Goal: Task Accomplishment & Management: Manage account settings

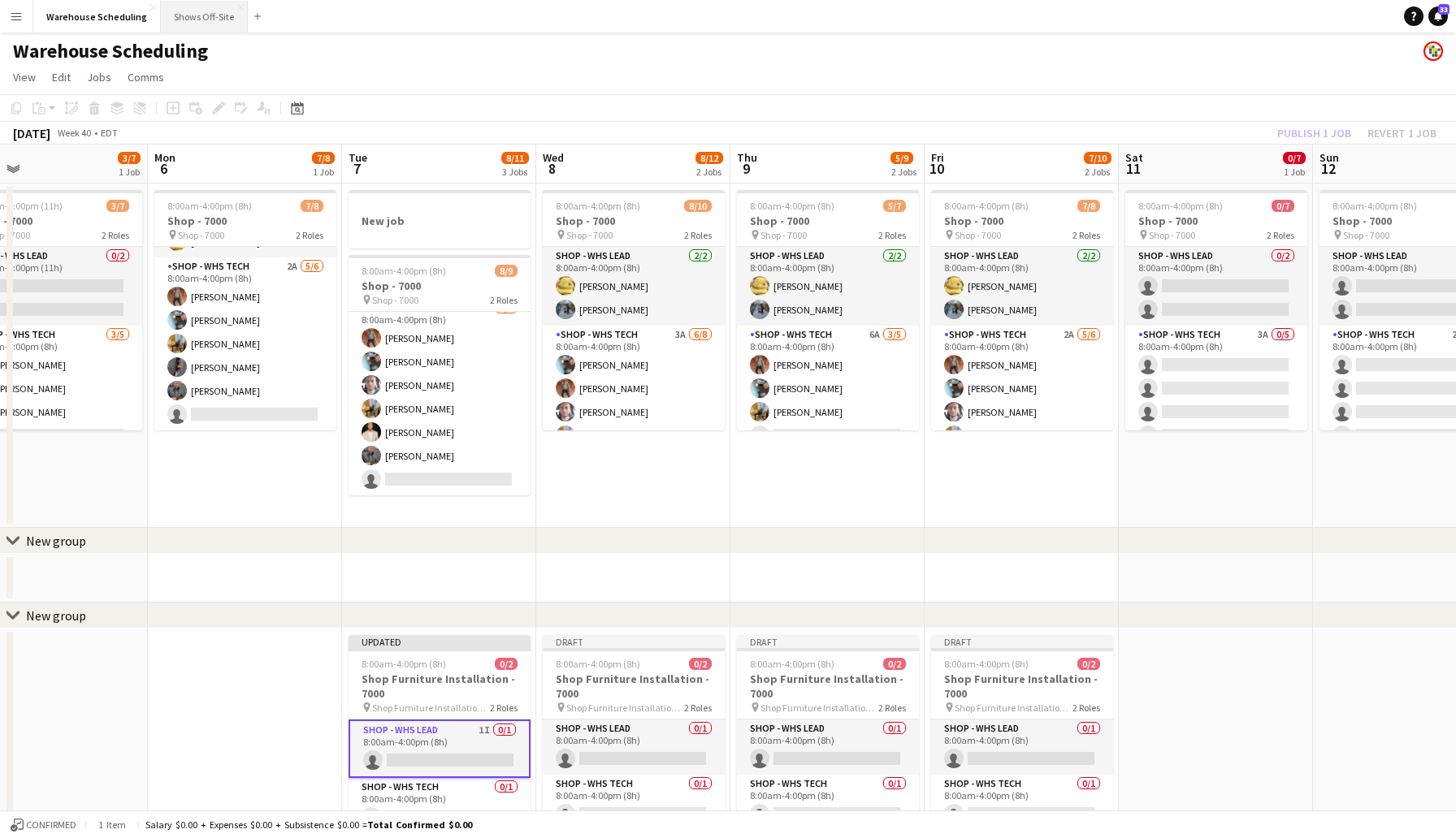
click at [189, 5] on button "Shows Off-Site Close" at bounding box center [204, 16] width 87 height 32
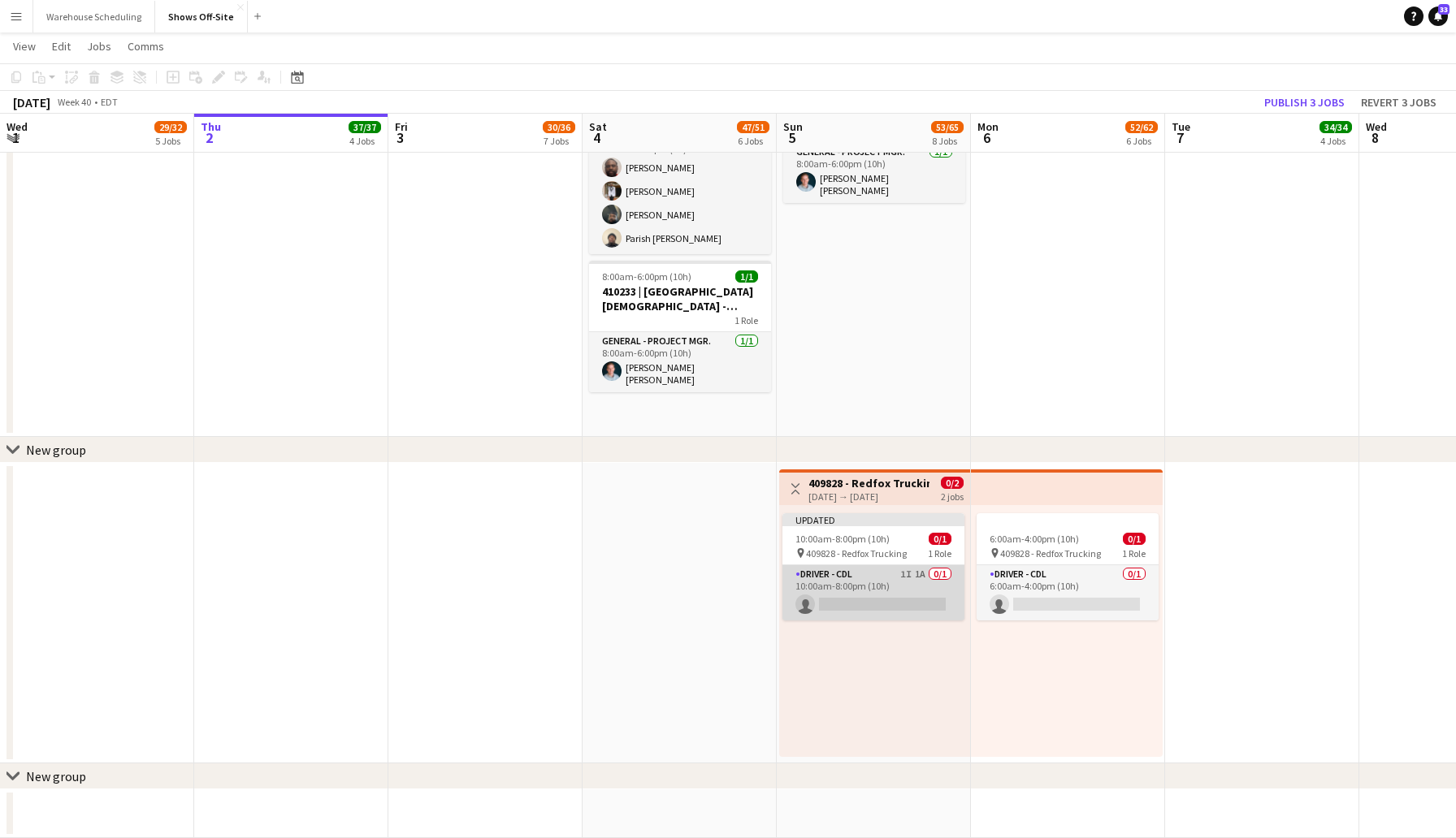
click at [835, 595] on app-card-role "Driver - CDL 1I 1A 0/1 10:00am-8:00pm (10h) single-neutral-actions" at bounding box center [873, 592] width 182 height 55
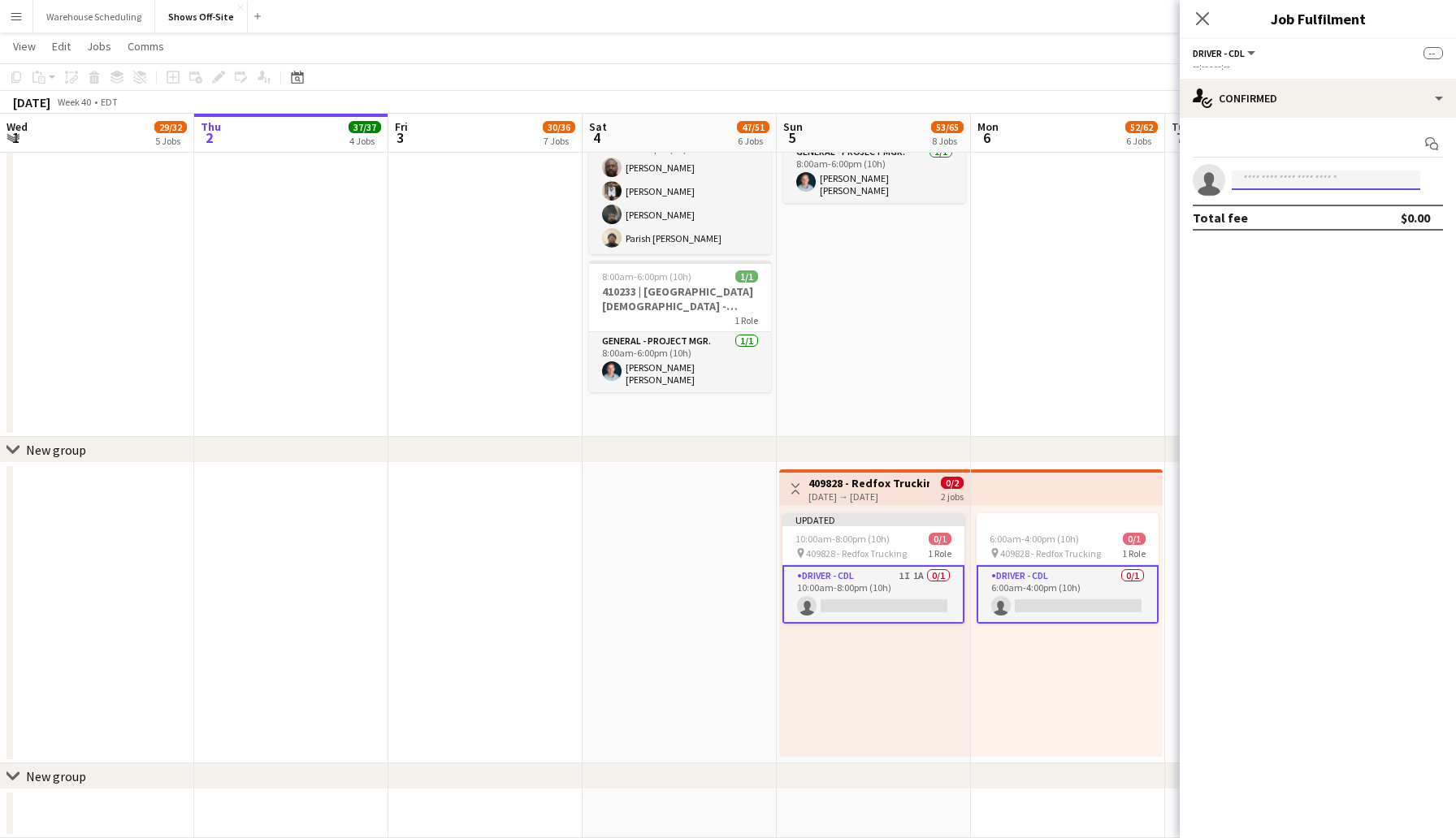
click at [1278, 179] on input at bounding box center [1325, 180] width 189 height 19
type input "******"
click at [1291, 209] on span "[PERSON_NAME]" at bounding box center [1292, 203] width 94 height 14
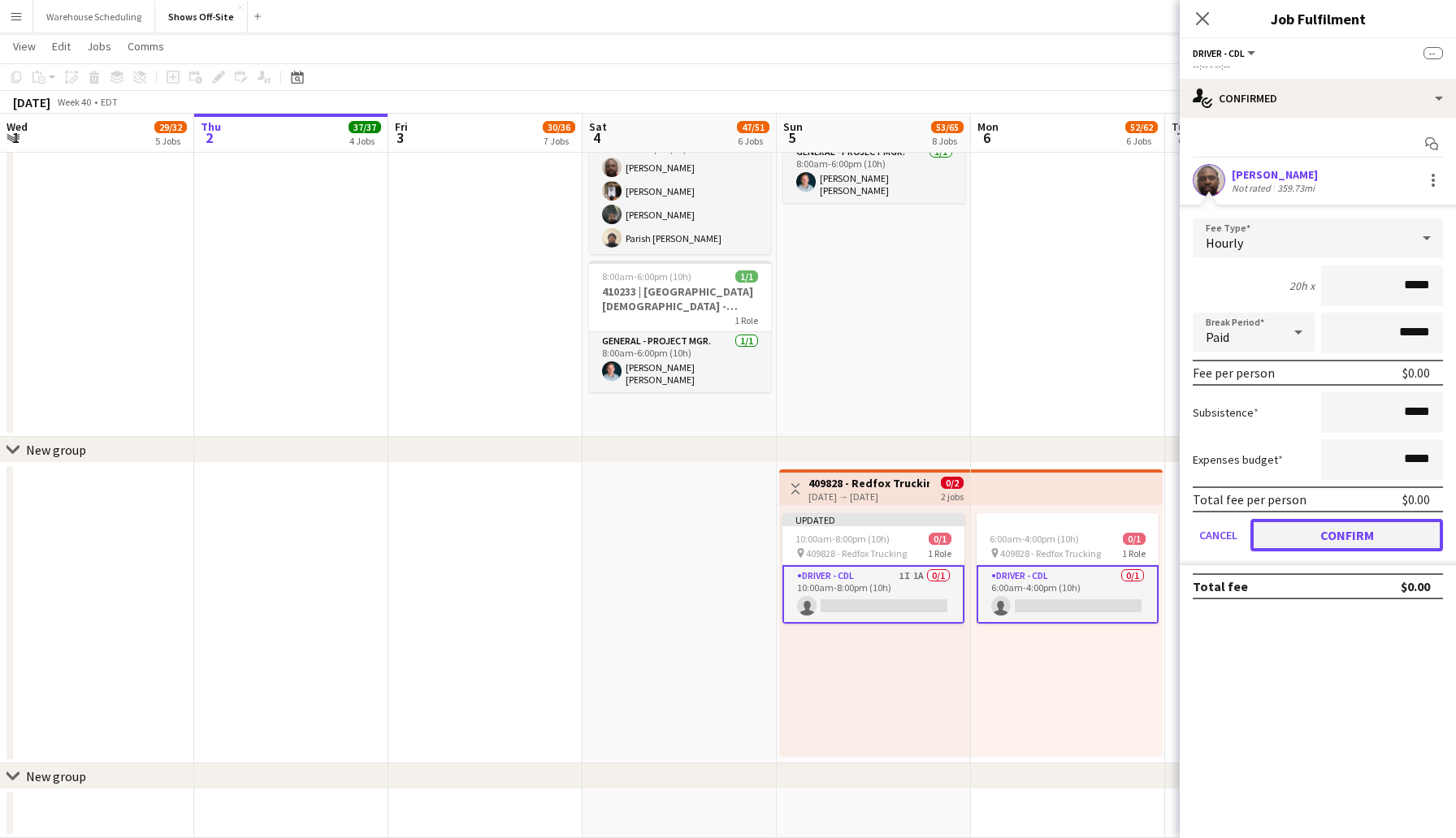
click at [1353, 543] on button "Confirm" at bounding box center [1346, 535] width 192 height 33
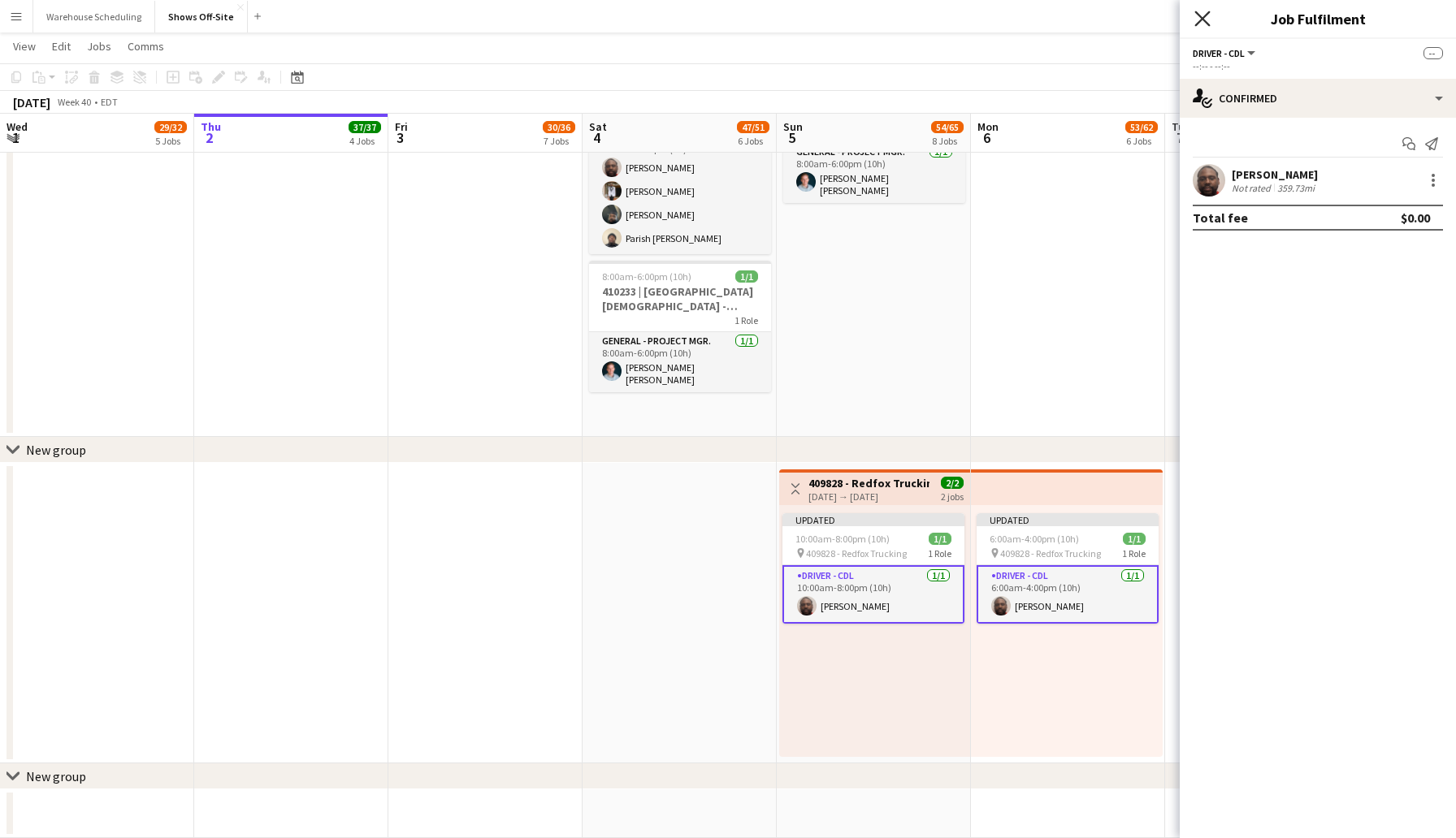
click at [1201, 21] on icon "Close pop-in" at bounding box center [1202, 18] width 15 height 15
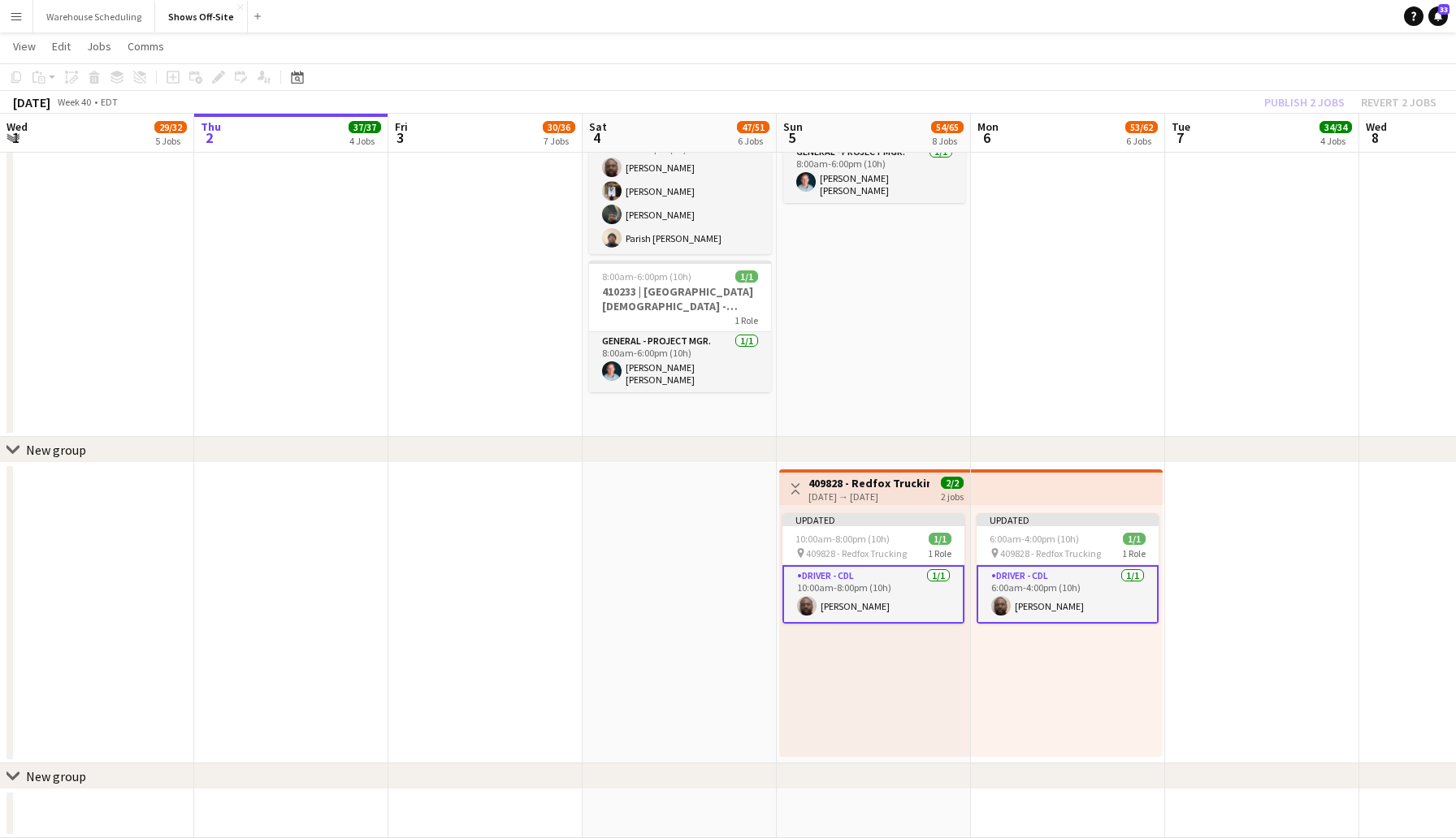
click at [1225, 66] on app-toolbar "Copy Paste Paste Command V Paste with crew Command Shift V Paste linked Job [GE…" at bounding box center [728, 77] width 1456 height 28
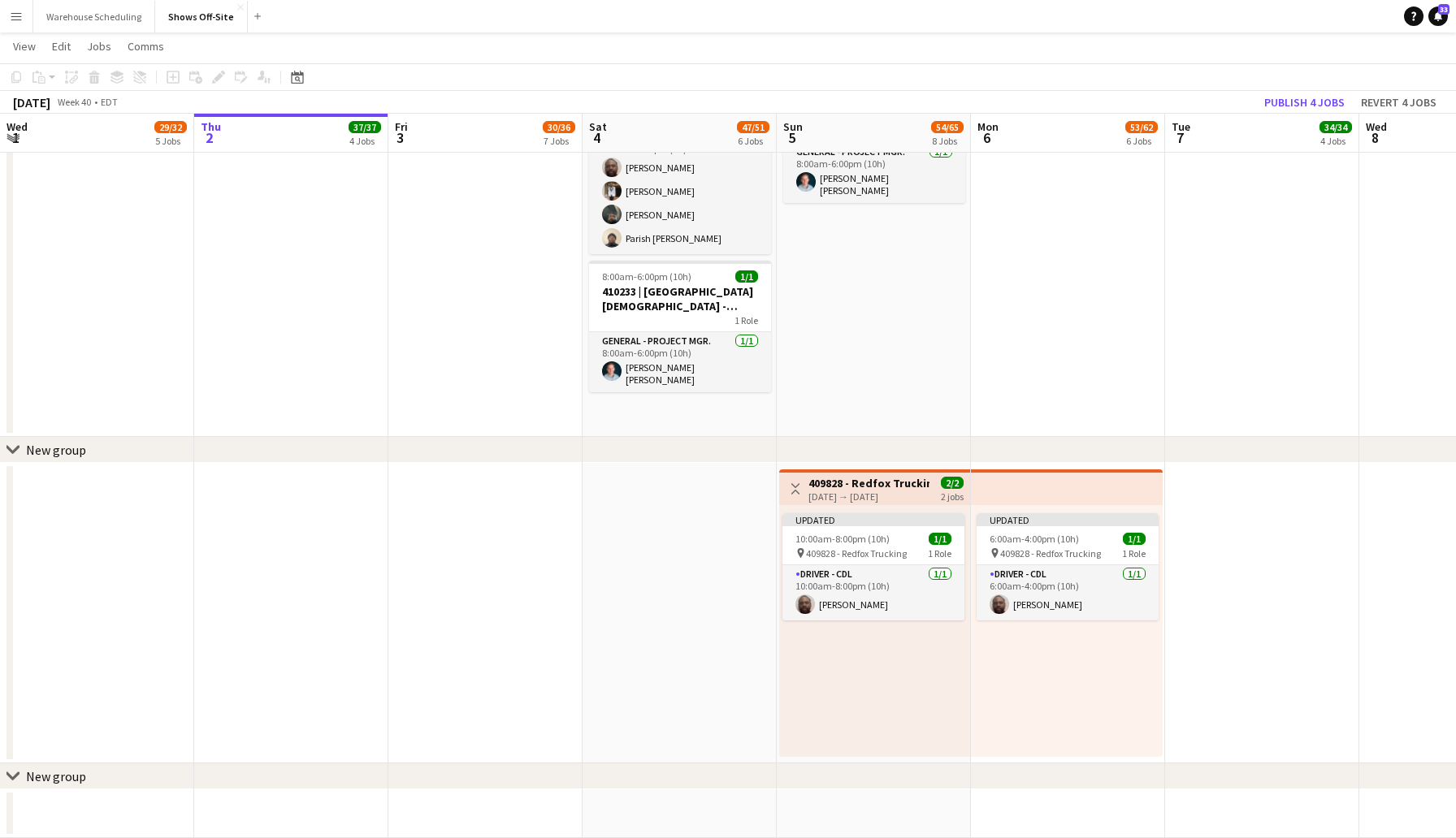
click at [1284, 91] on div "[DATE] Week 40 • EDT Publish 4 jobs Revert 4 jobs" at bounding box center [728, 102] width 1456 height 23
click at [1292, 101] on button "Publish 4 jobs" at bounding box center [1304, 102] width 94 height 21
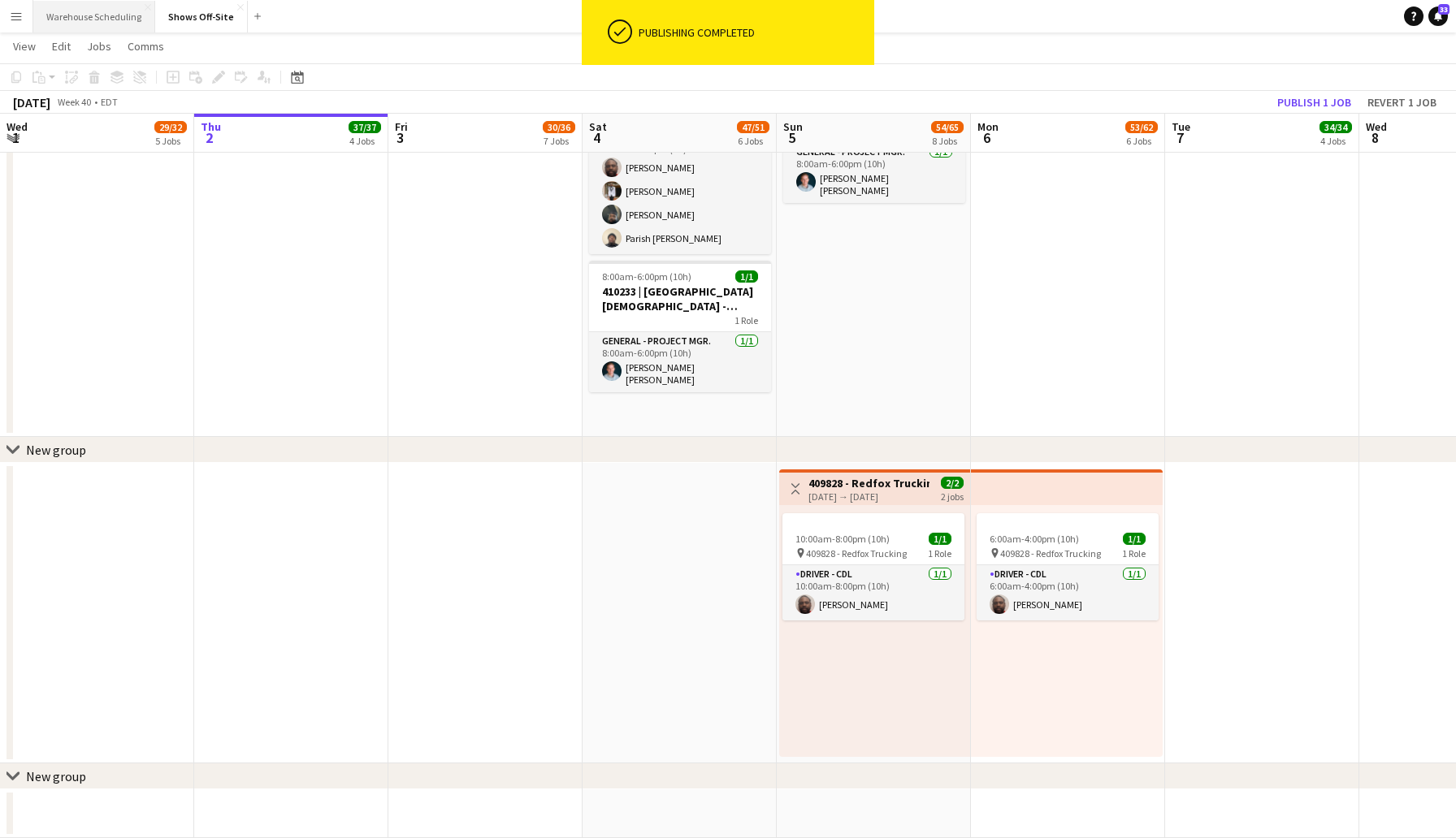
click at [97, 13] on button "Warehouse Scheduling Close" at bounding box center [94, 16] width 122 height 32
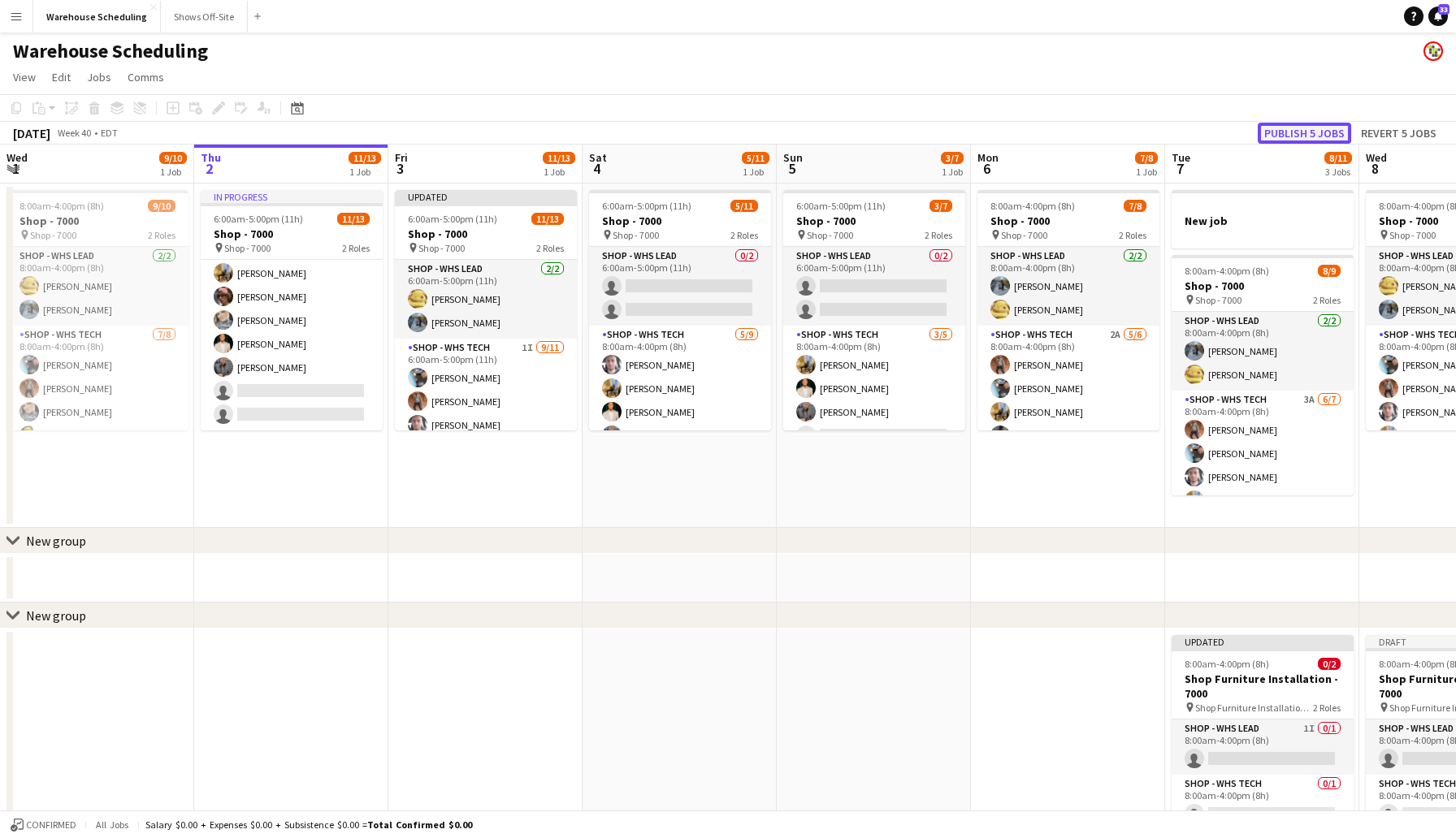
click at [1292, 126] on button "Publish 5 jobs" at bounding box center [1304, 133] width 94 height 21
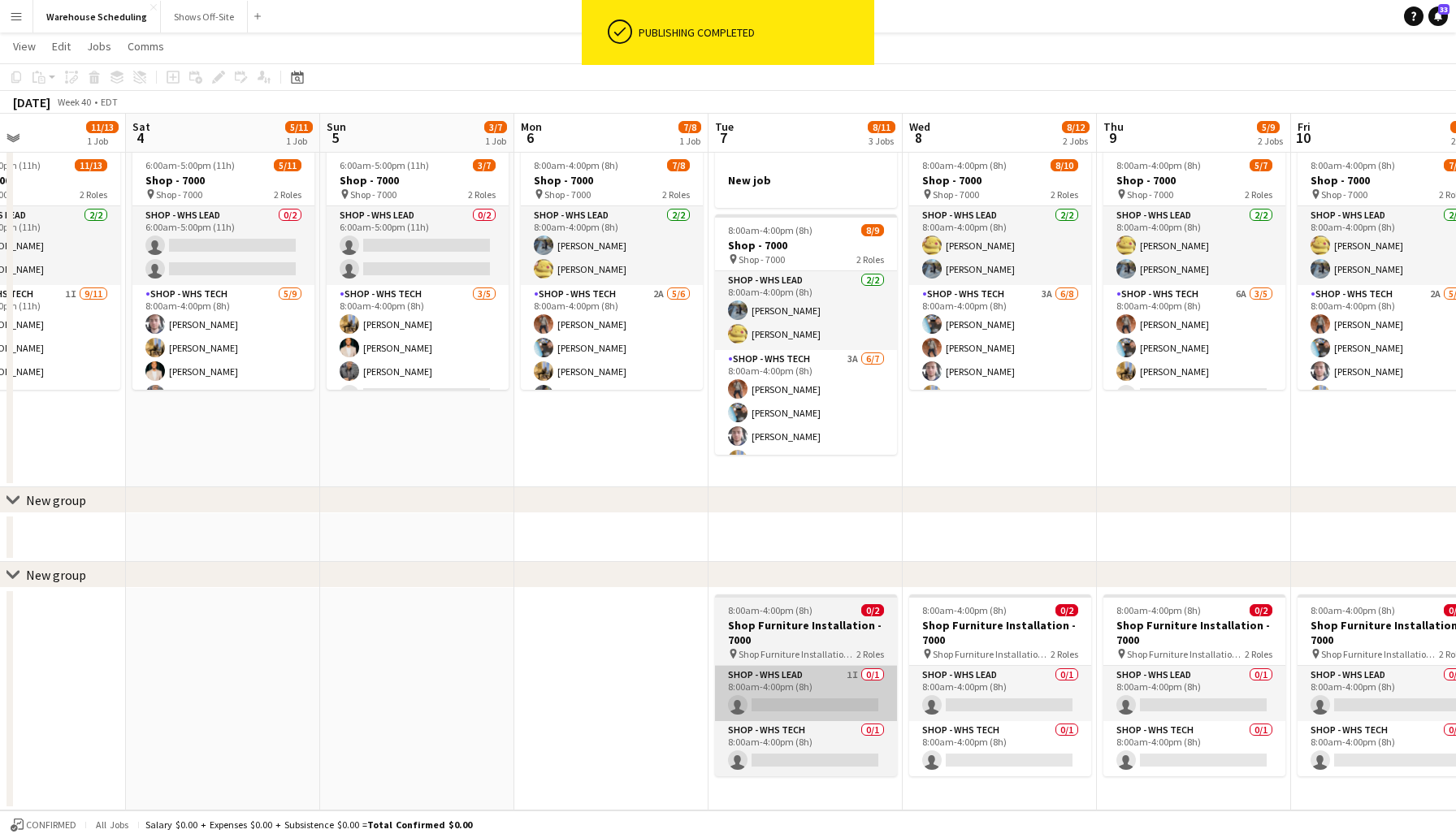
scroll to position [39, 0]
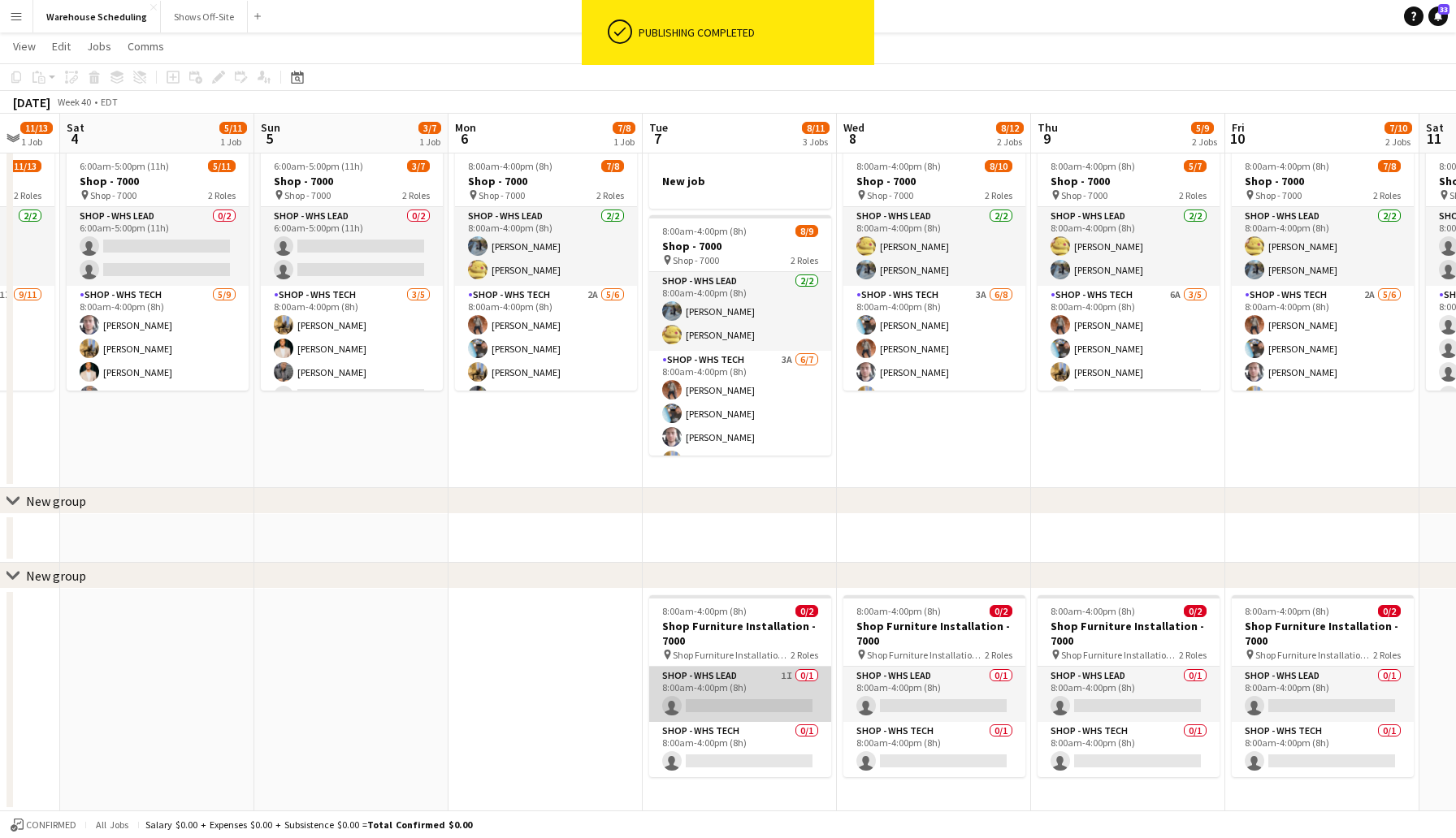
click at [722, 700] on app-card-role "Shop - WHS Lead 1I 0/1 8:00am-4:00pm (8h) single-neutral-actions" at bounding box center [741, 694] width 182 height 55
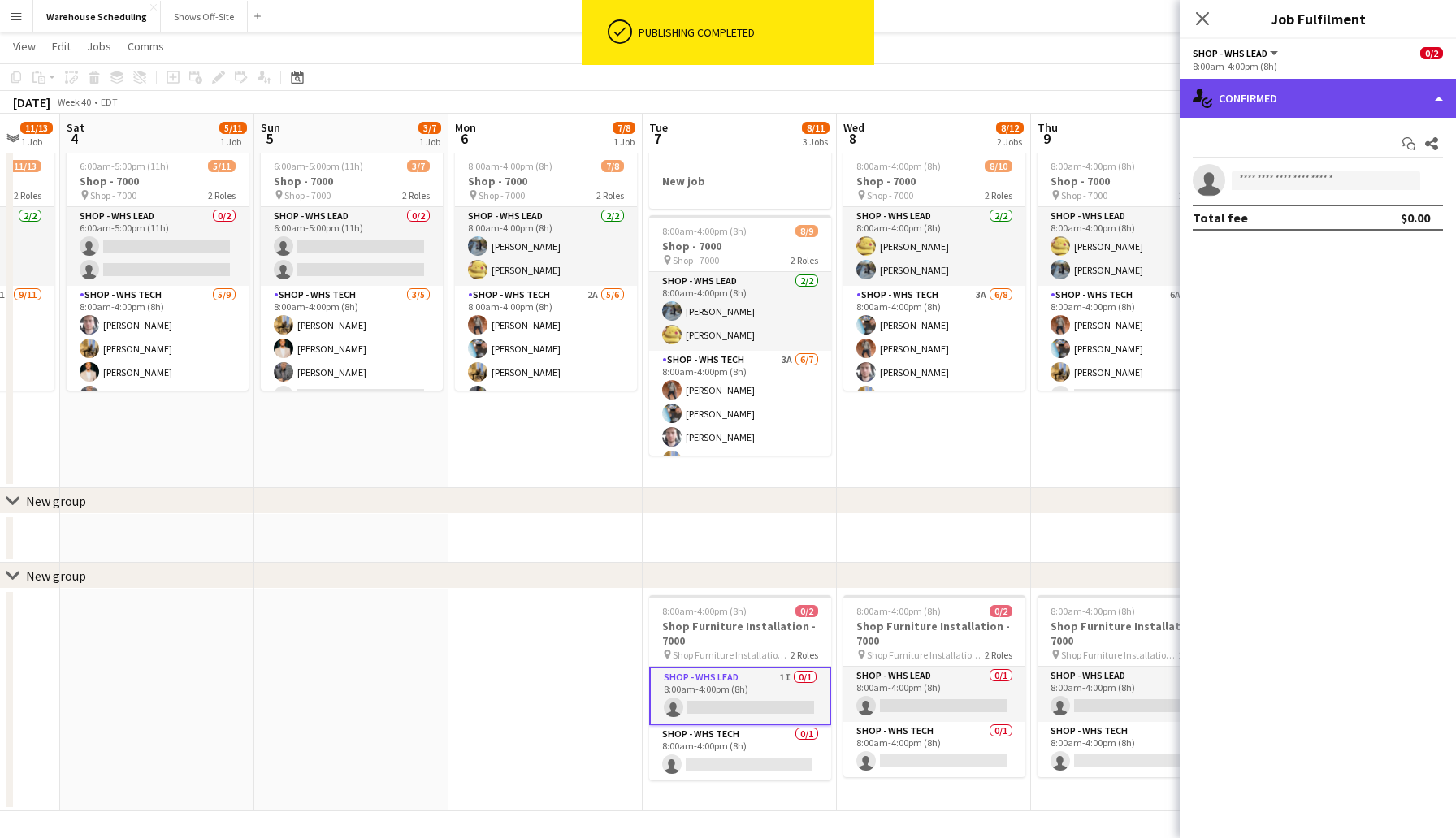
click at [1253, 90] on div "single-neutral-actions-check-2 Confirmed" at bounding box center [1318, 99] width 277 height 39
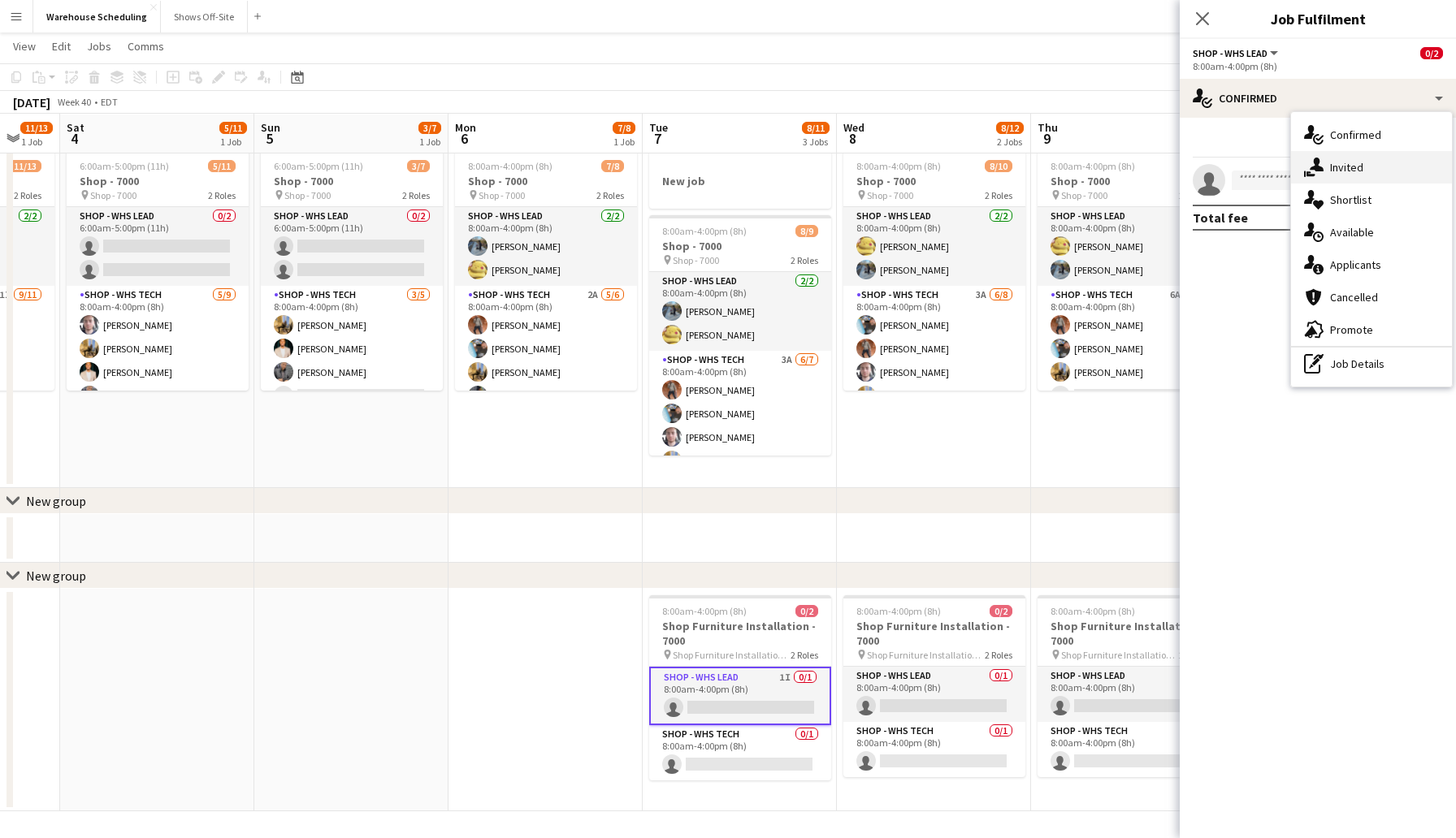
click at [1353, 164] on span "Invited" at bounding box center [1347, 167] width 33 height 14
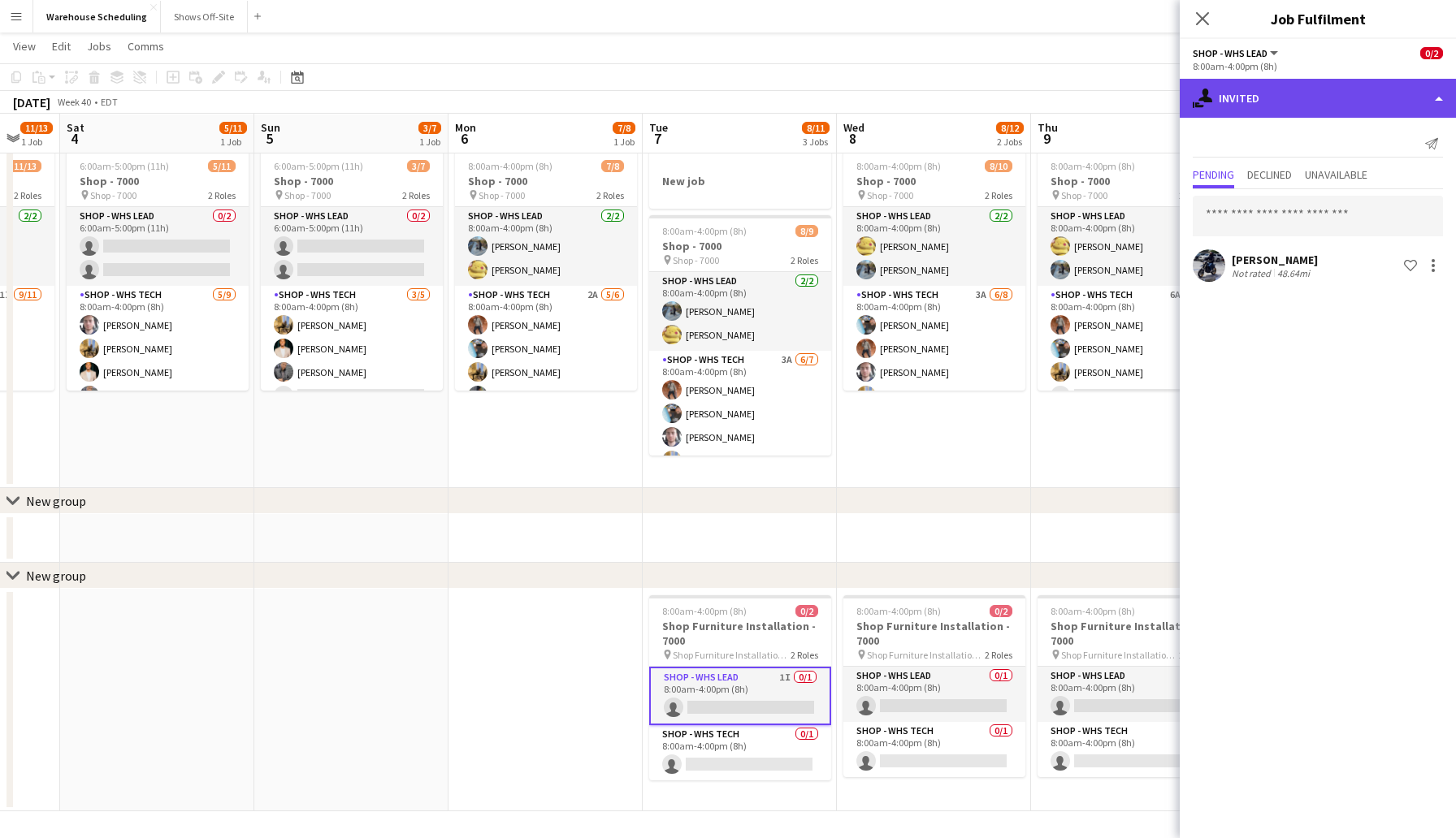
click at [1240, 93] on div "single-neutral-actions-share-1 Invited" at bounding box center [1318, 99] width 277 height 39
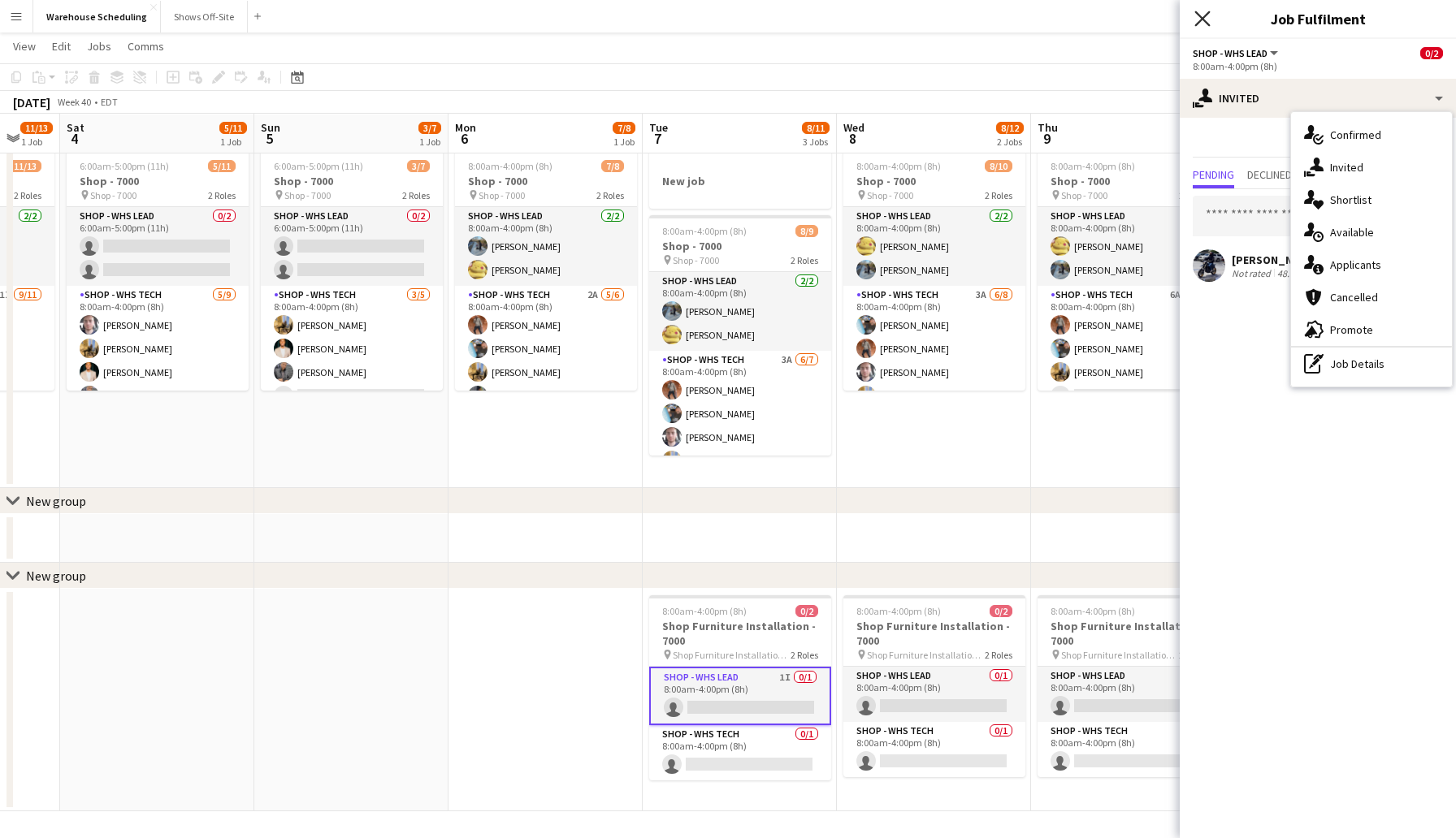
click at [1201, 24] on icon "Close pop-in" at bounding box center [1202, 18] width 15 height 15
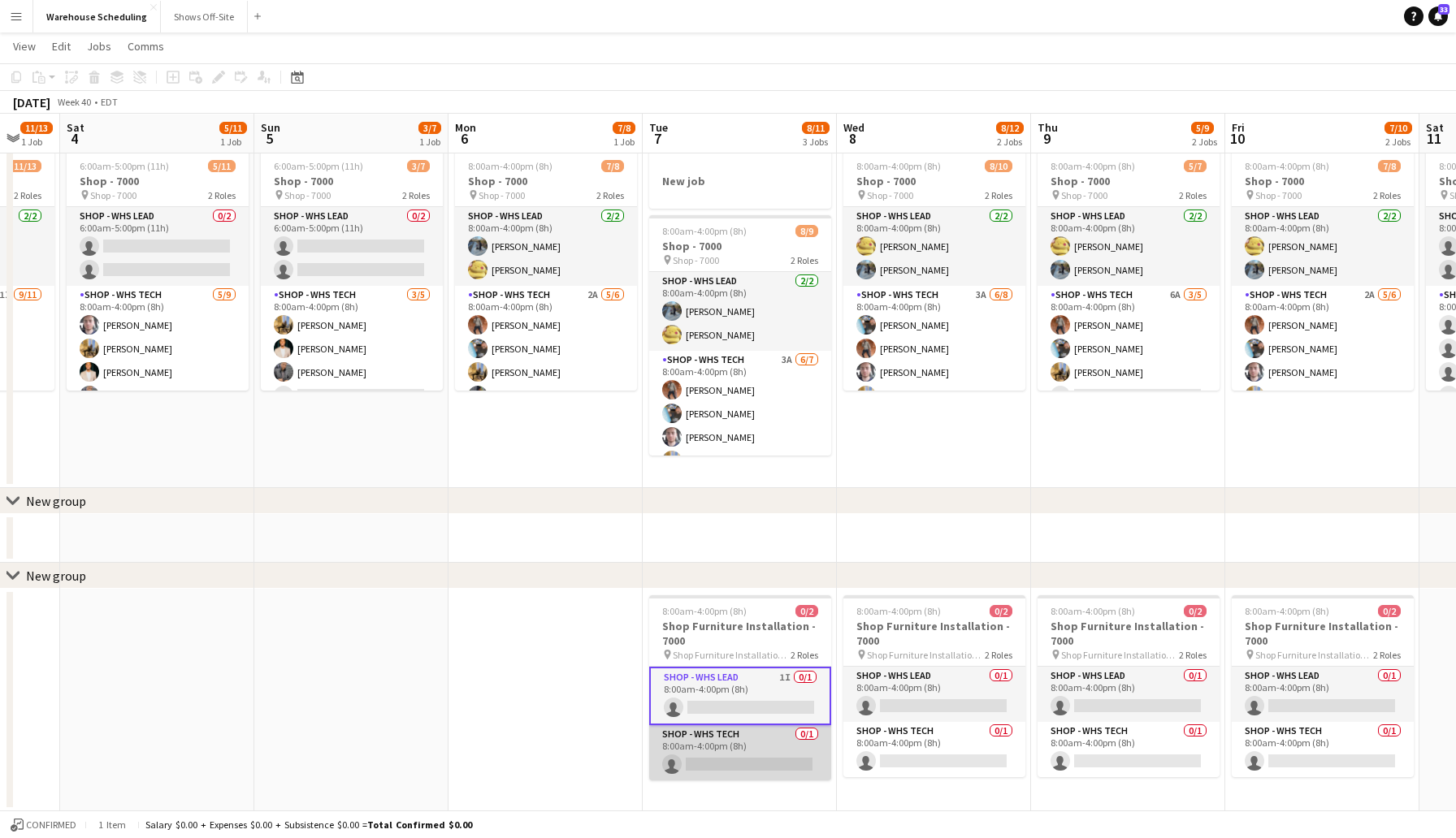
click at [736, 750] on app-card-role "Shop - WHS Tech 0/1 8:00am-4:00pm (8h) single-neutral-actions" at bounding box center [741, 753] width 182 height 55
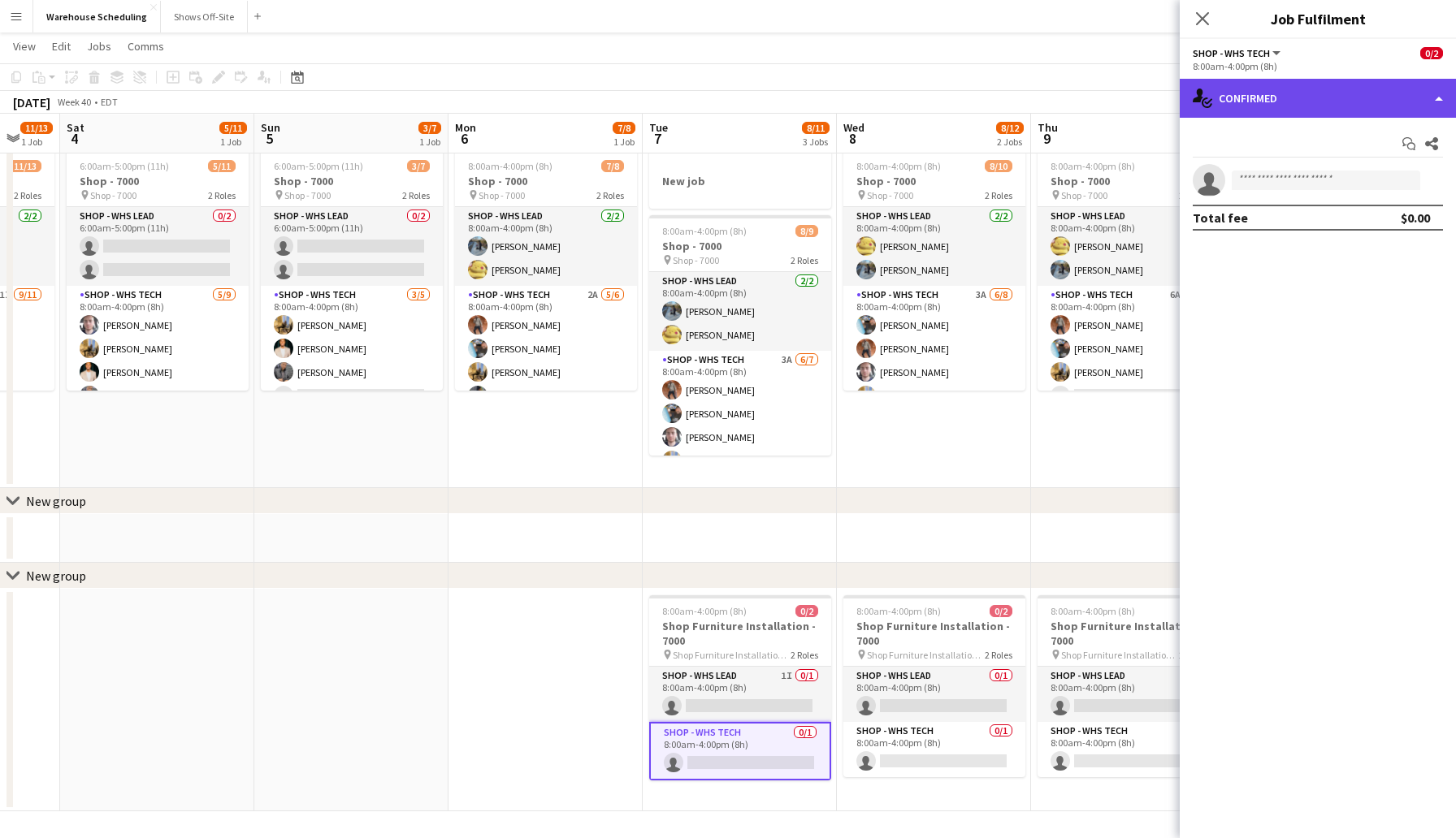
click at [1240, 92] on div "single-neutral-actions-check-2 Confirmed" at bounding box center [1318, 99] width 277 height 39
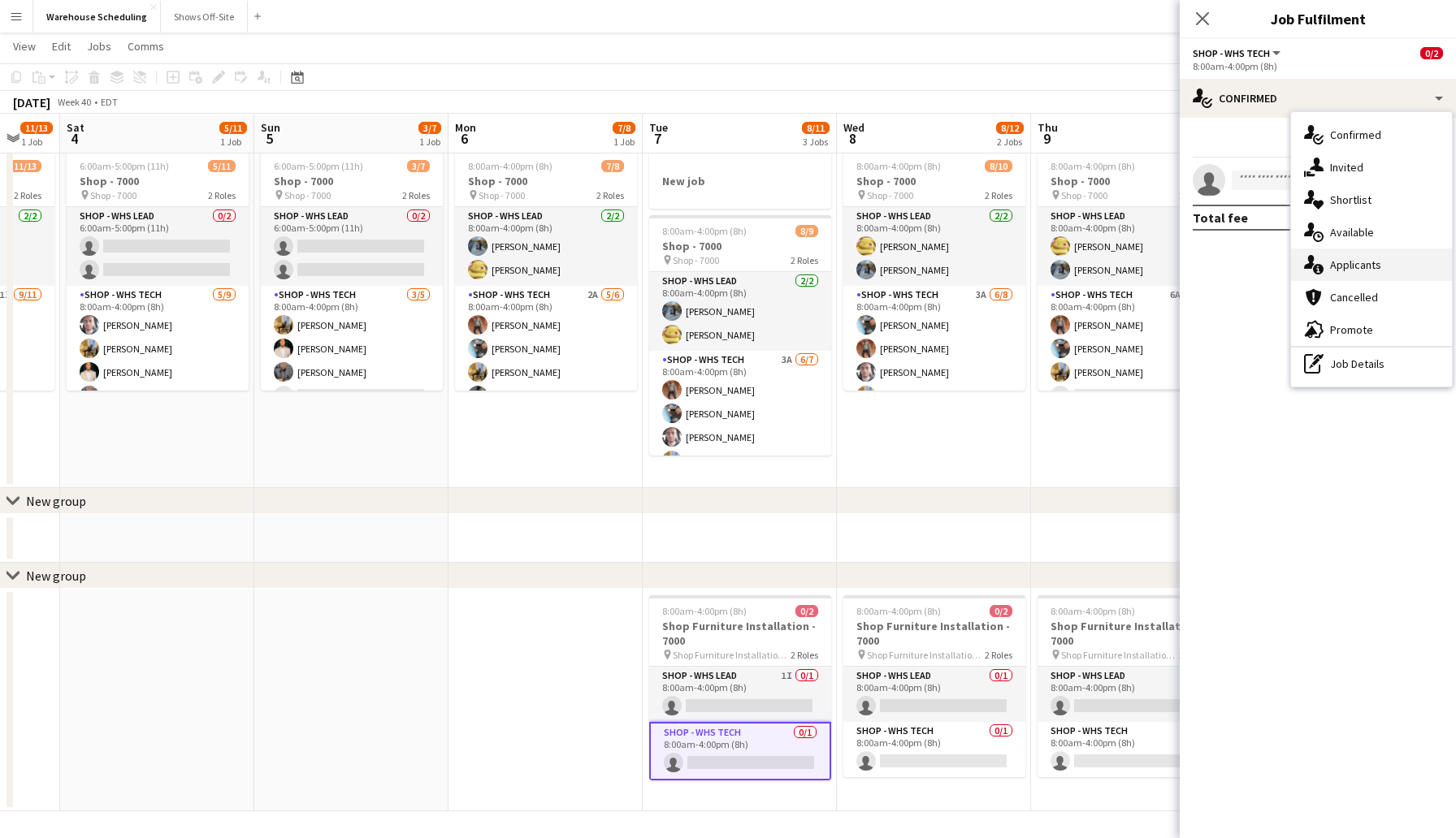
click at [1367, 262] on span "Applicants" at bounding box center [1355, 264] width 51 height 14
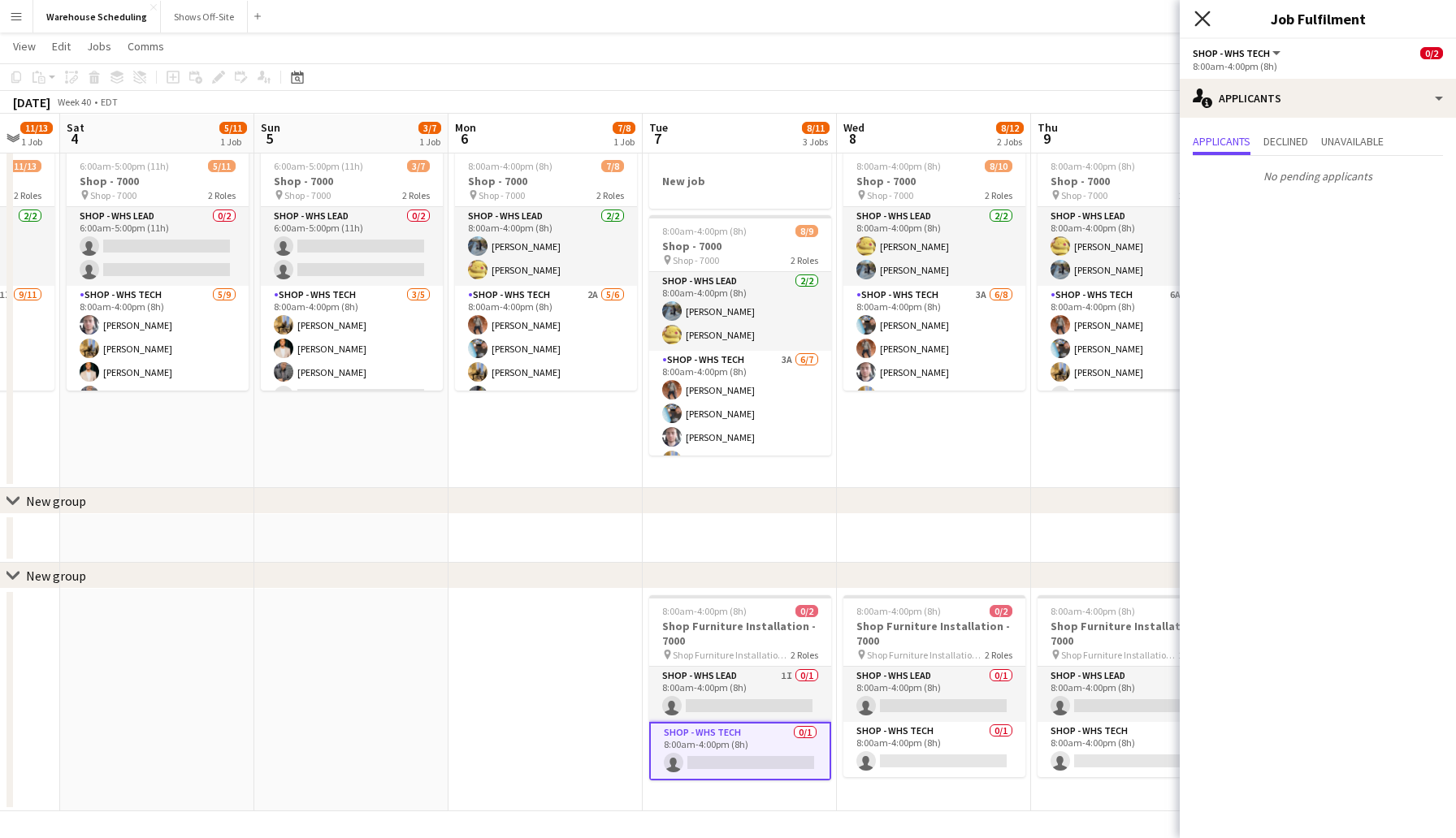
click at [1202, 13] on icon "Close pop-in" at bounding box center [1202, 18] width 15 height 15
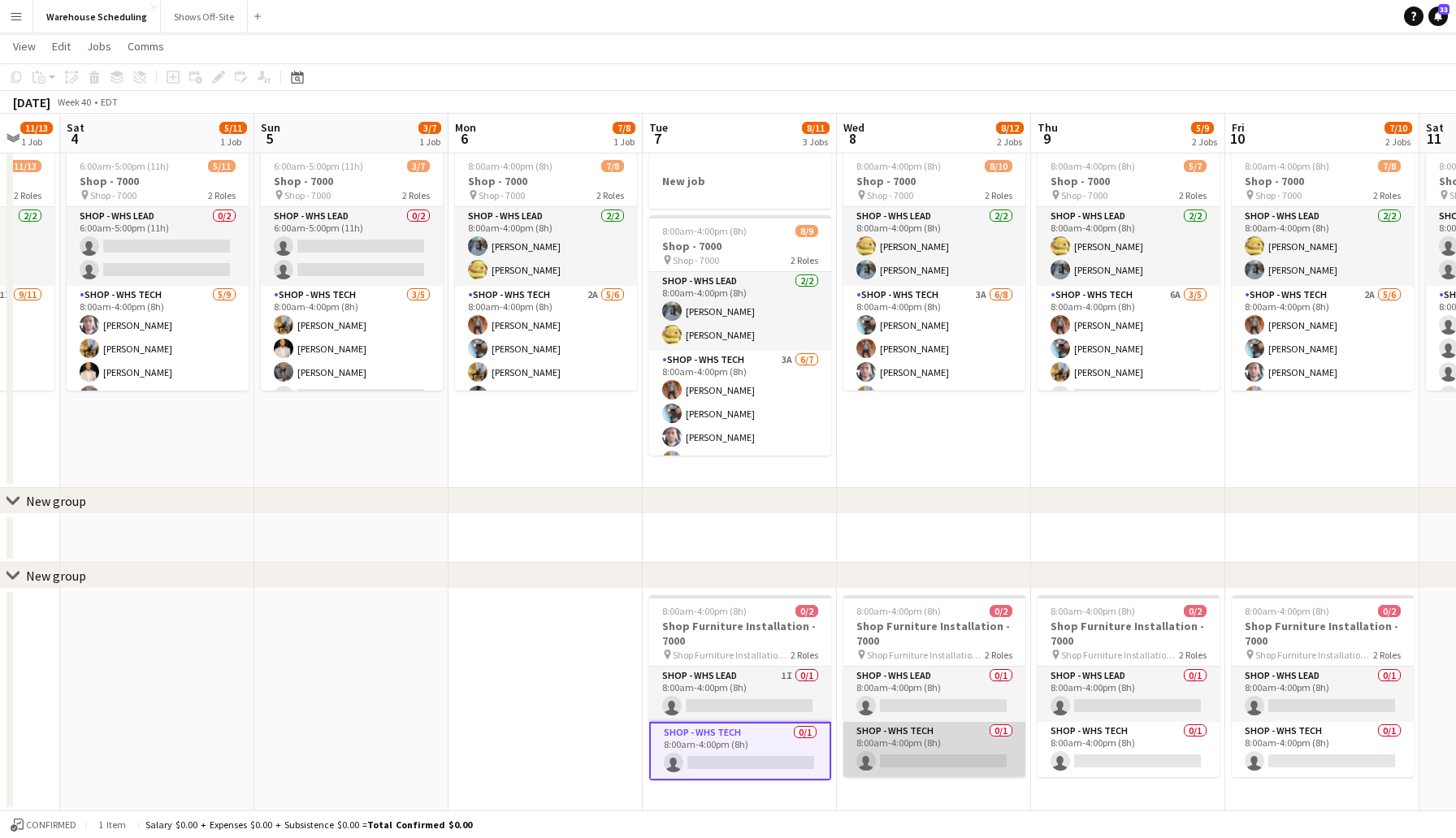
click at [969, 761] on app-card-role "Shop - WHS Tech 0/1 8:00am-4:00pm (8h) single-neutral-actions" at bounding box center [934, 749] width 182 height 55
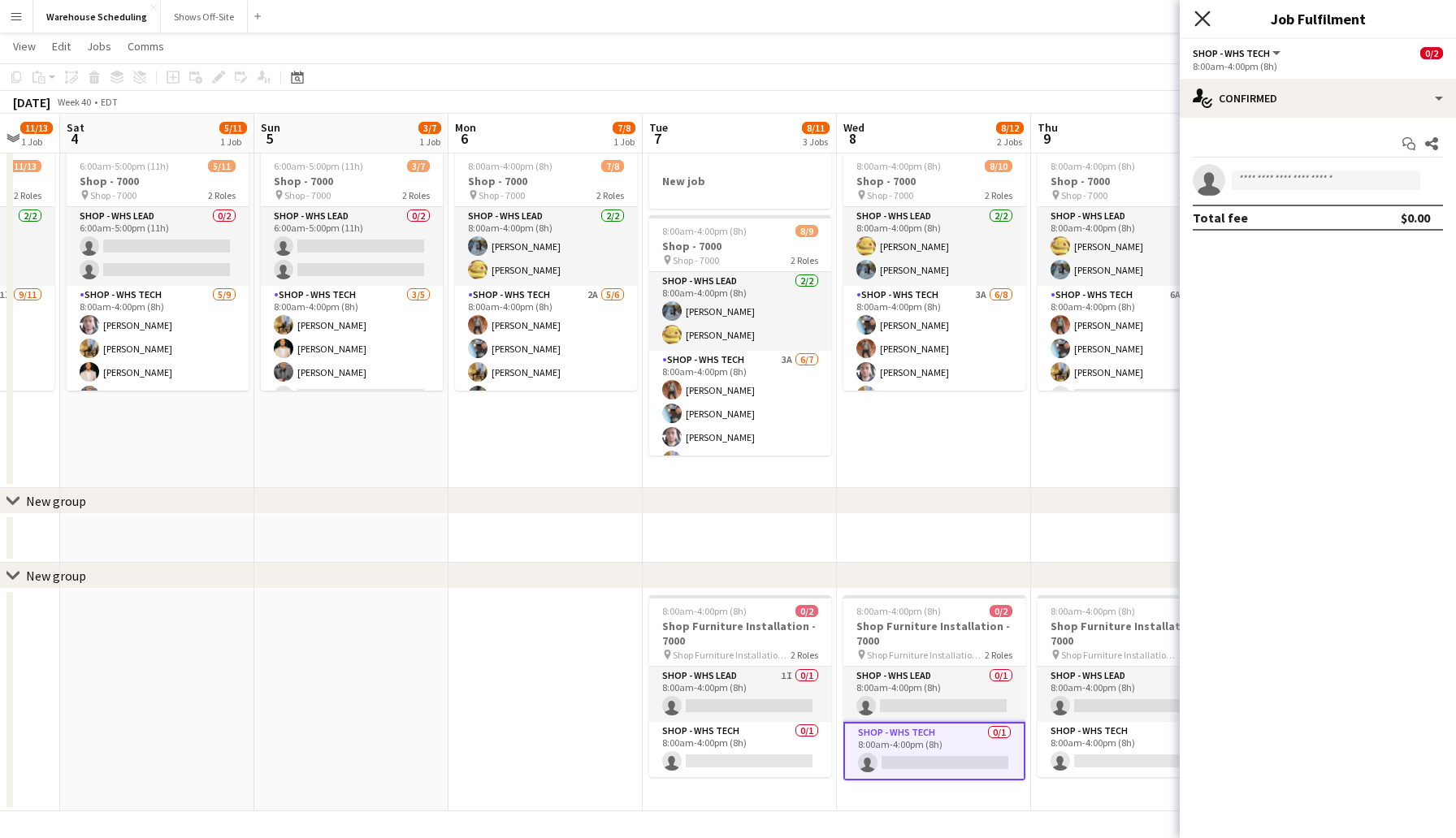
click at [1200, 12] on icon "Close pop-in" at bounding box center [1202, 18] width 15 height 15
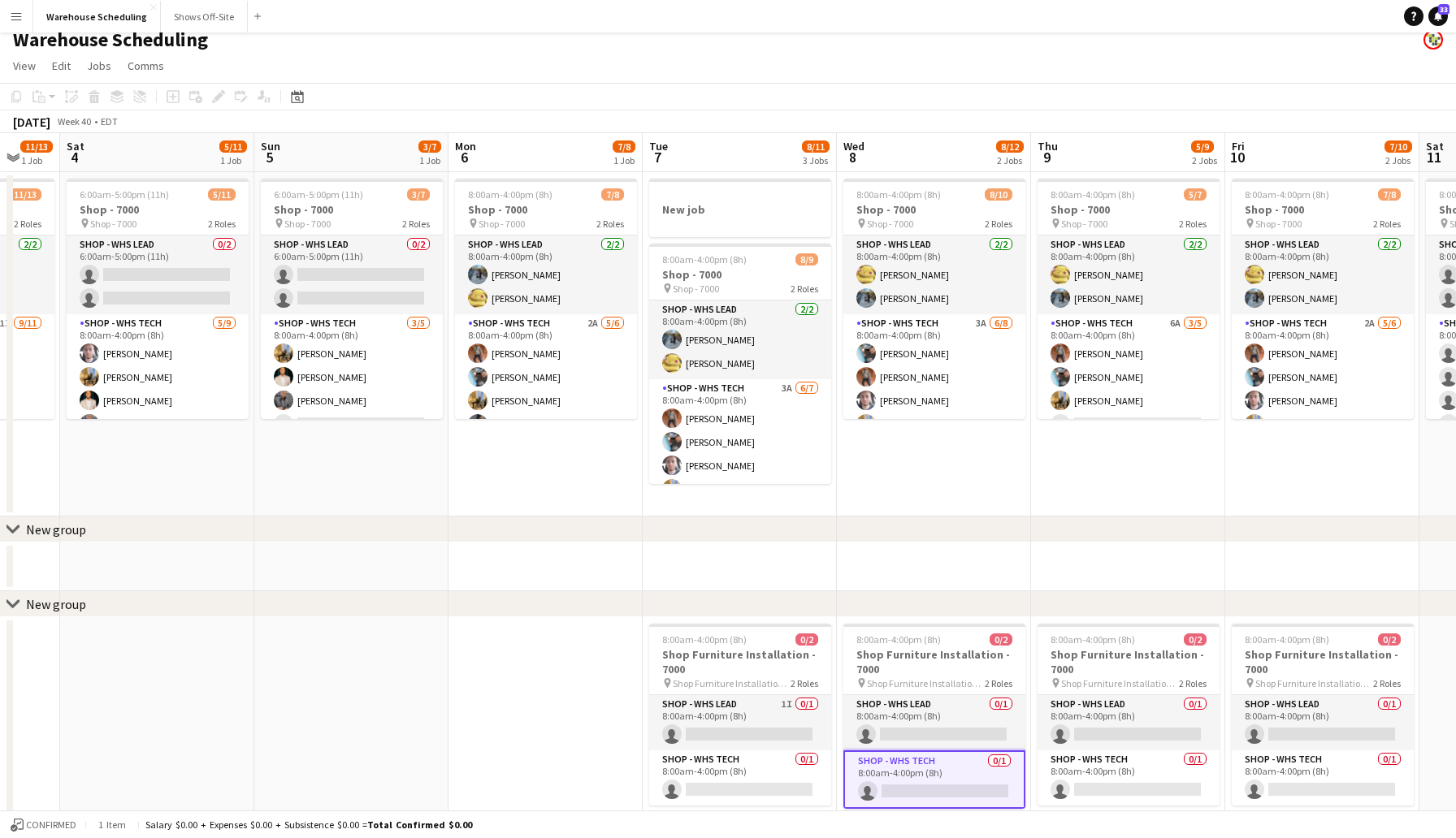
scroll to position [0, 0]
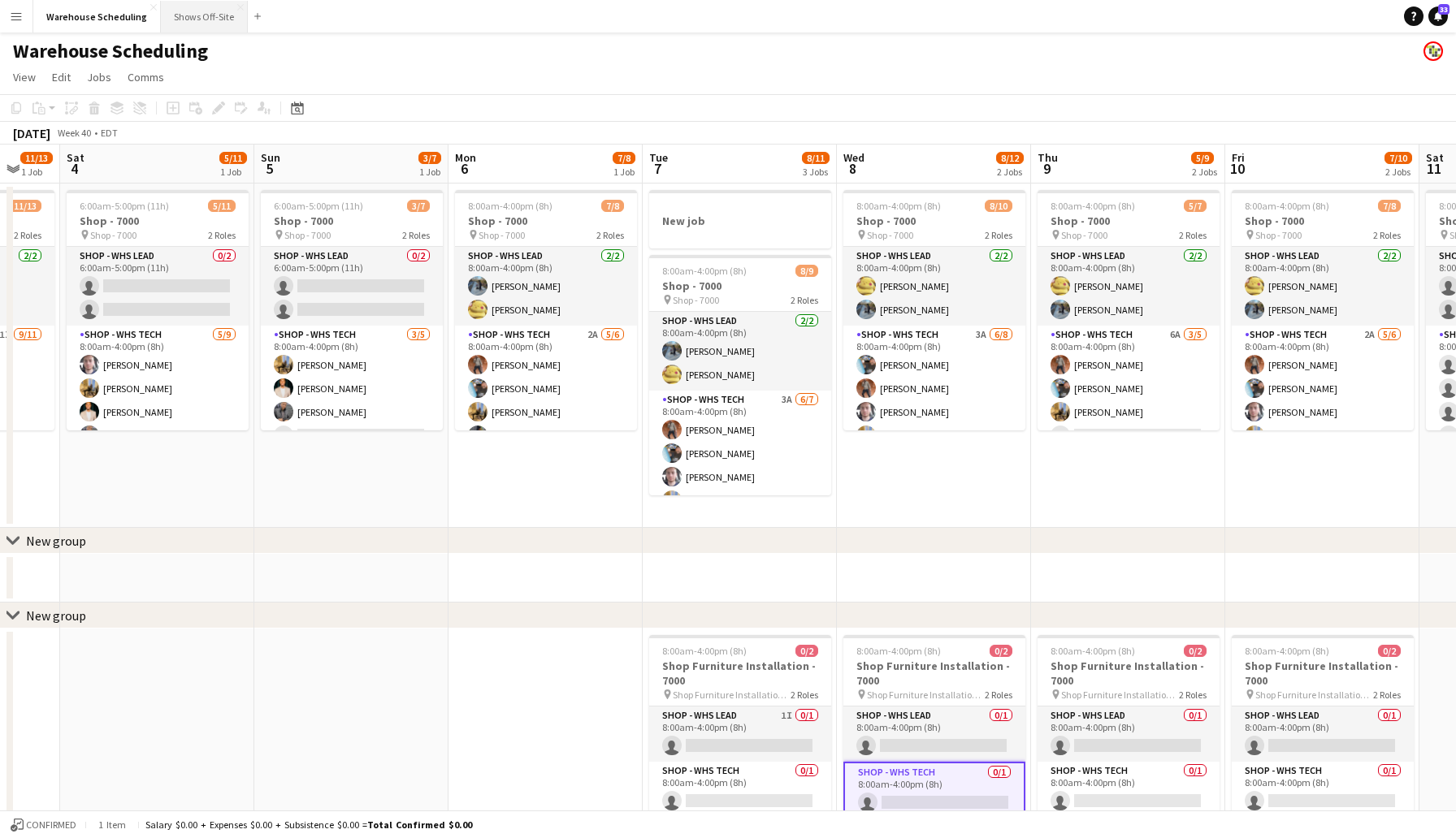
click at [206, 10] on button "Shows Off-Site Close" at bounding box center [204, 16] width 87 height 32
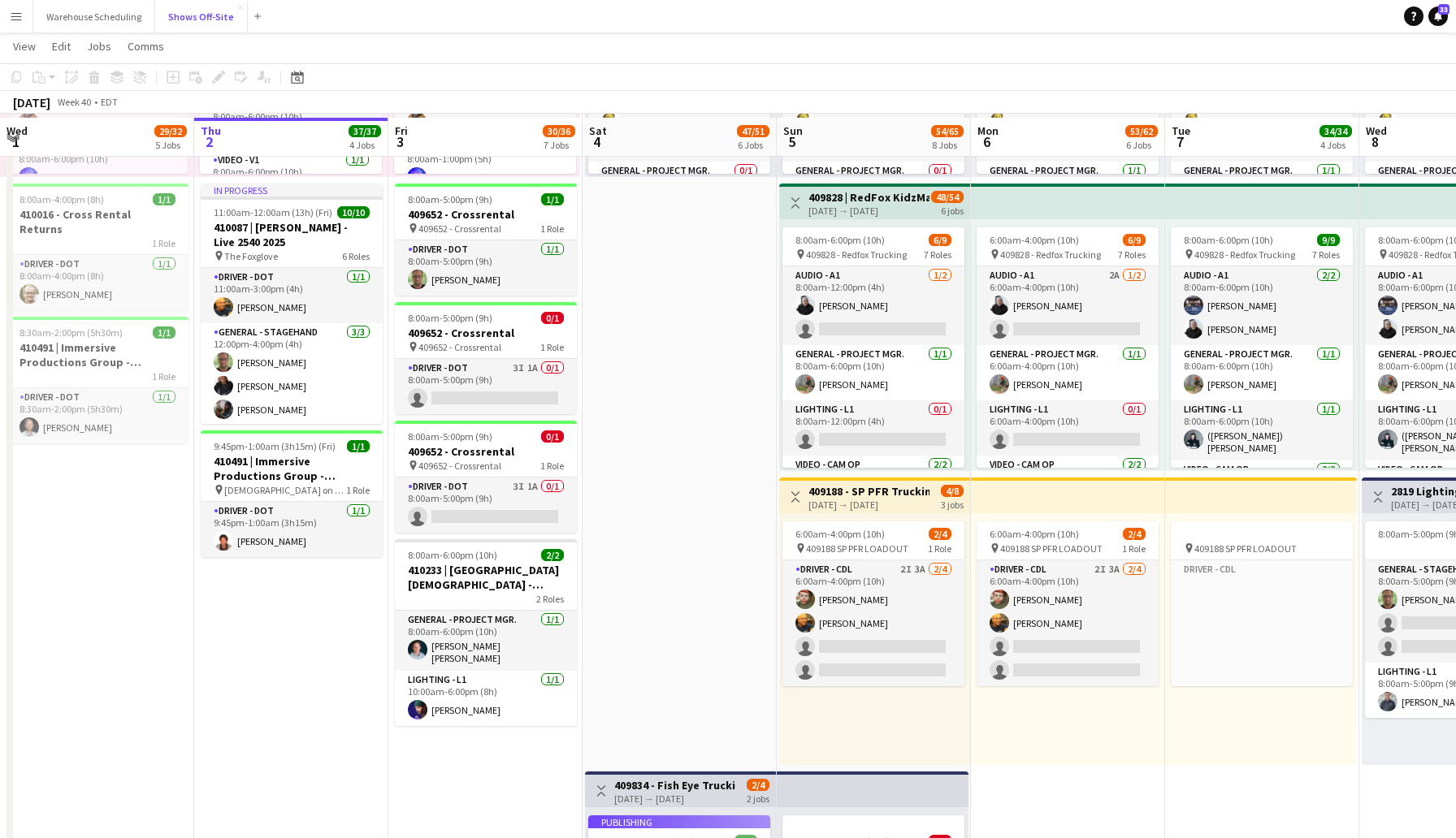
scroll to position [929, 0]
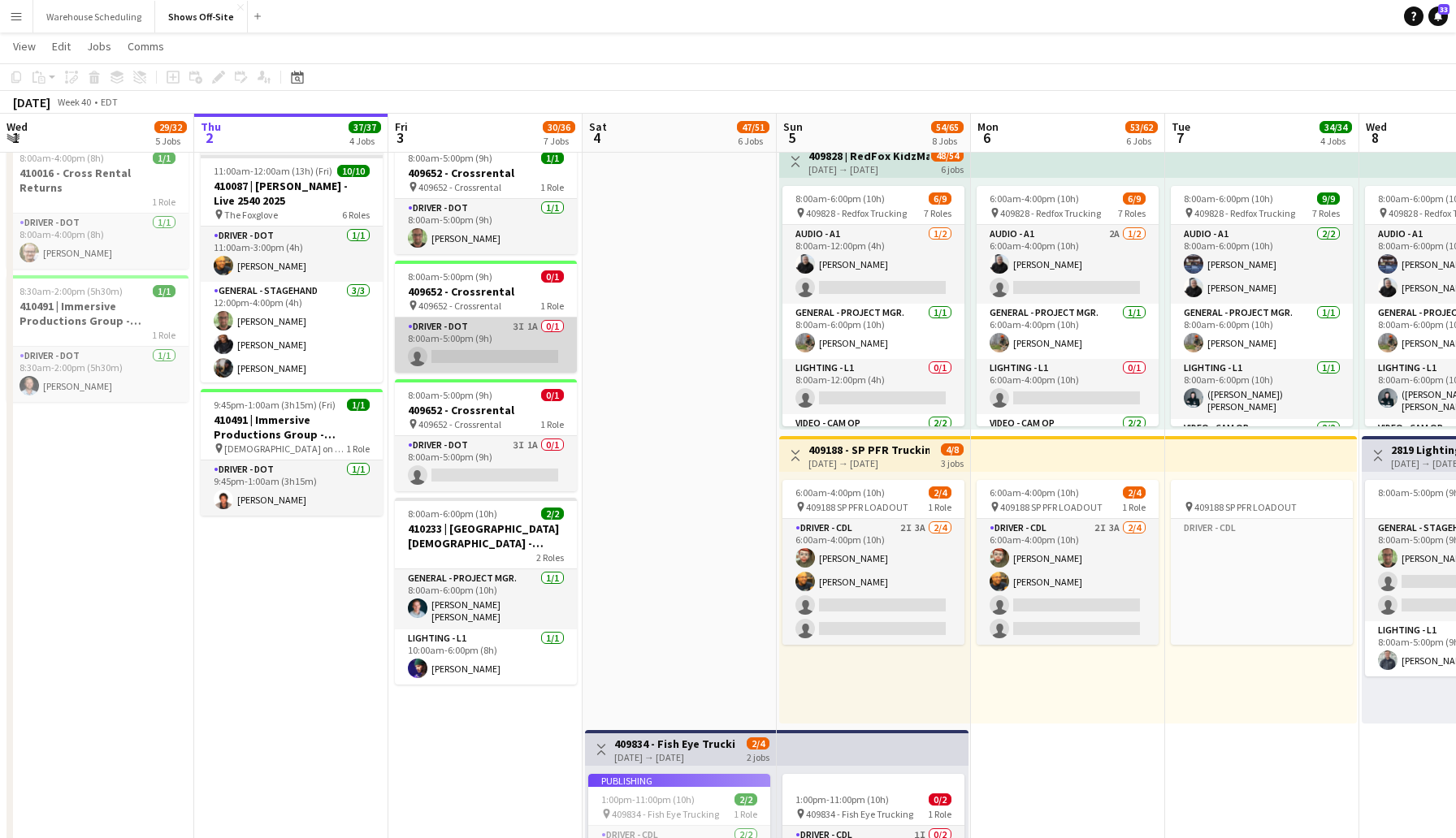
click at [474, 354] on app-card-role "Driver - DOT 3I 1A 0/1 8:00am-5:00pm (9h) single-neutral-actions" at bounding box center [485, 345] width 182 height 55
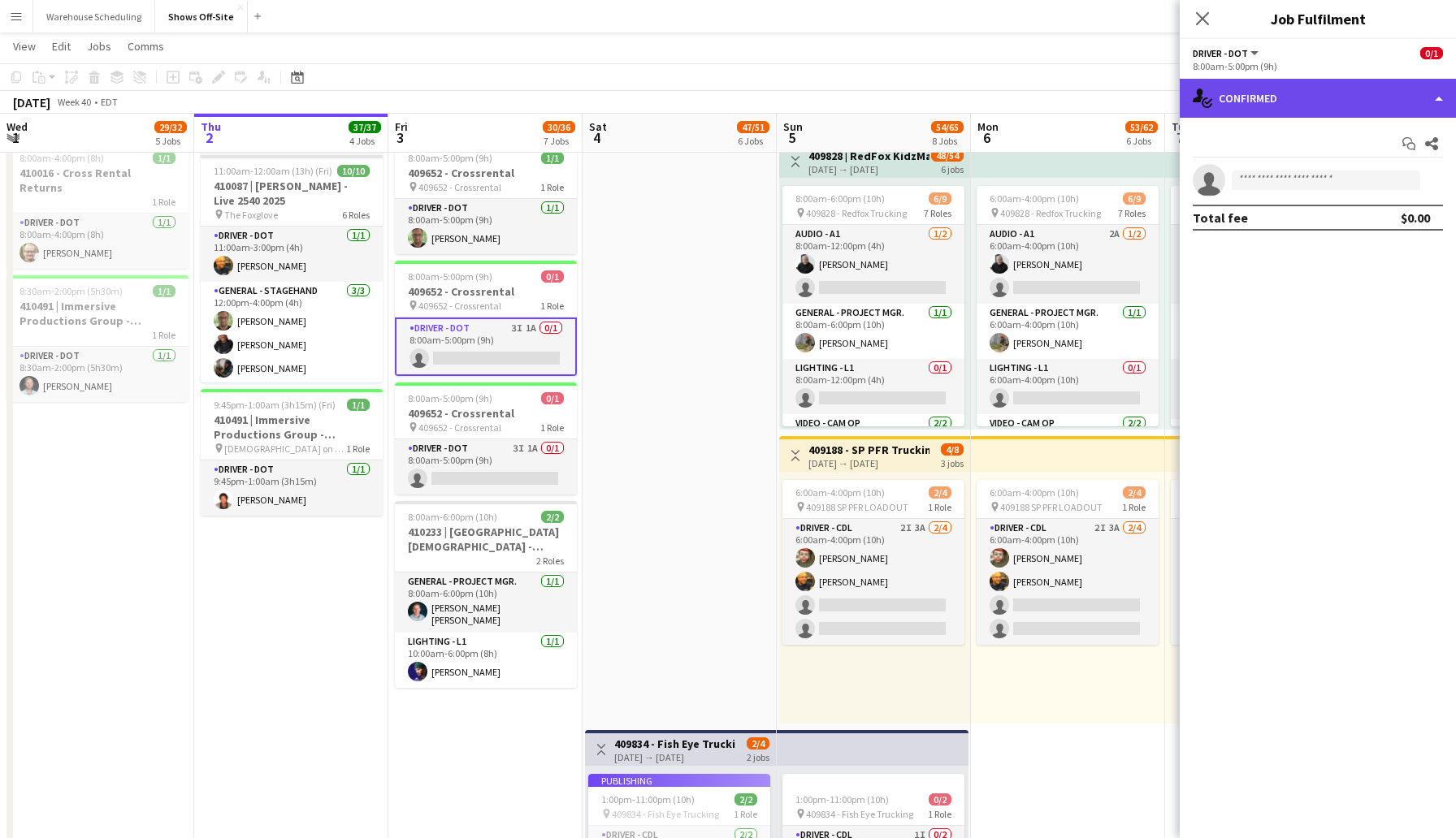
click at [1311, 94] on div "single-neutral-actions-check-2 Confirmed" at bounding box center [1318, 99] width 277 height 39
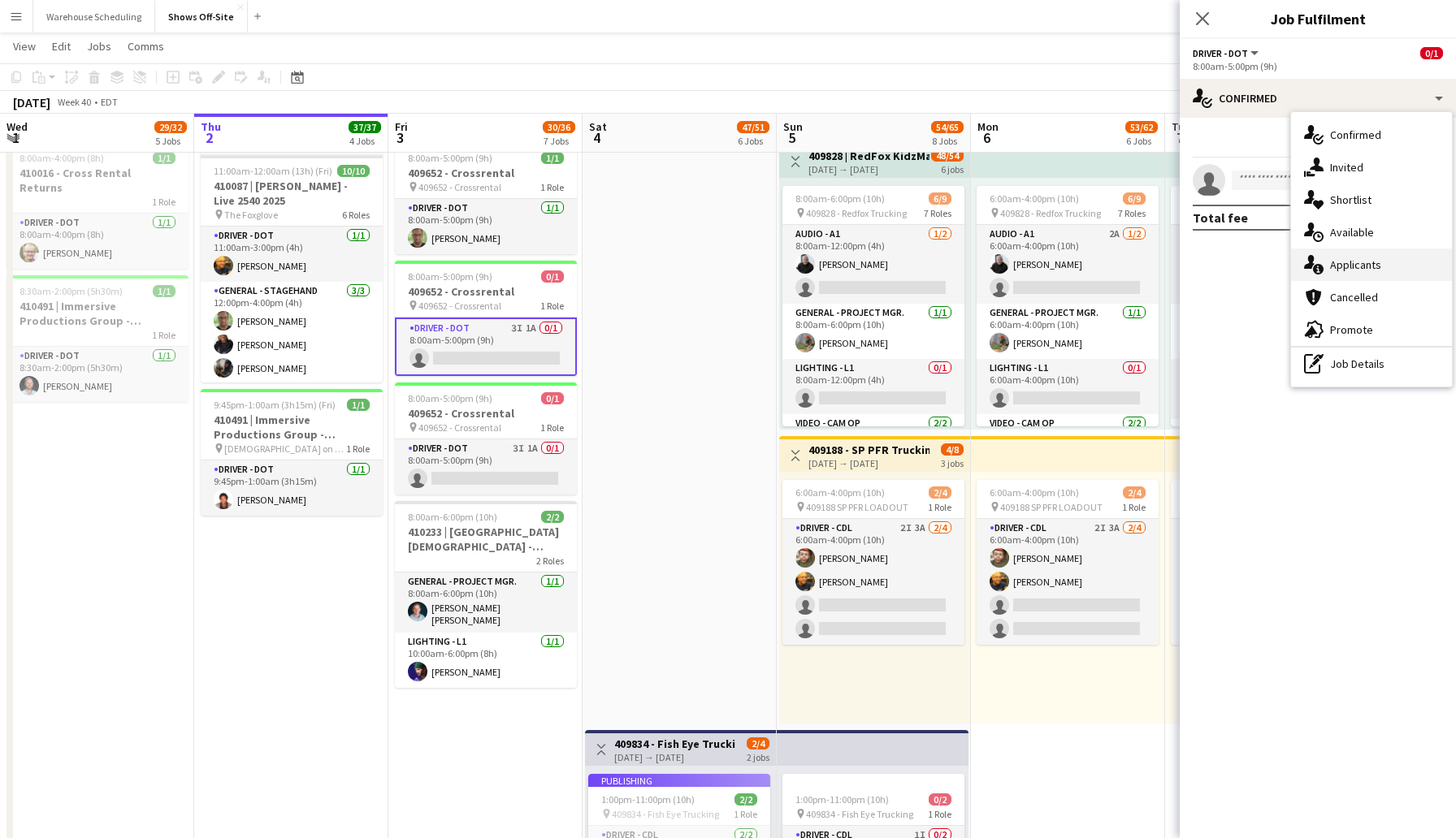
click at [1383, 265] on div "single-neutral-actions-information Applicants" at bounding box center [1372, 265] width 160 height 33
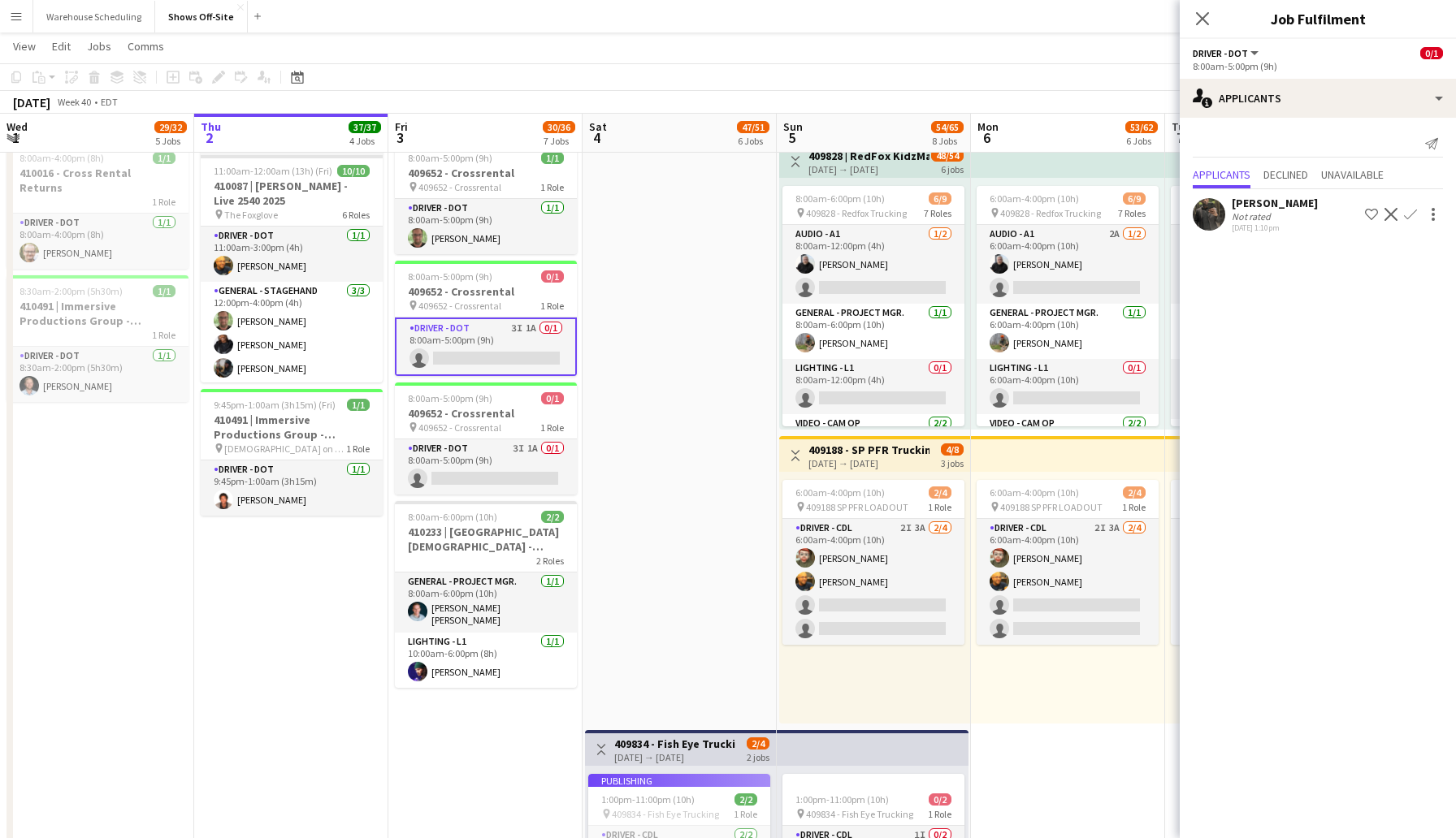
click at [1406, 212] on app-icon "Confirm" at bounding box center [1410, 214] width 13 height 13
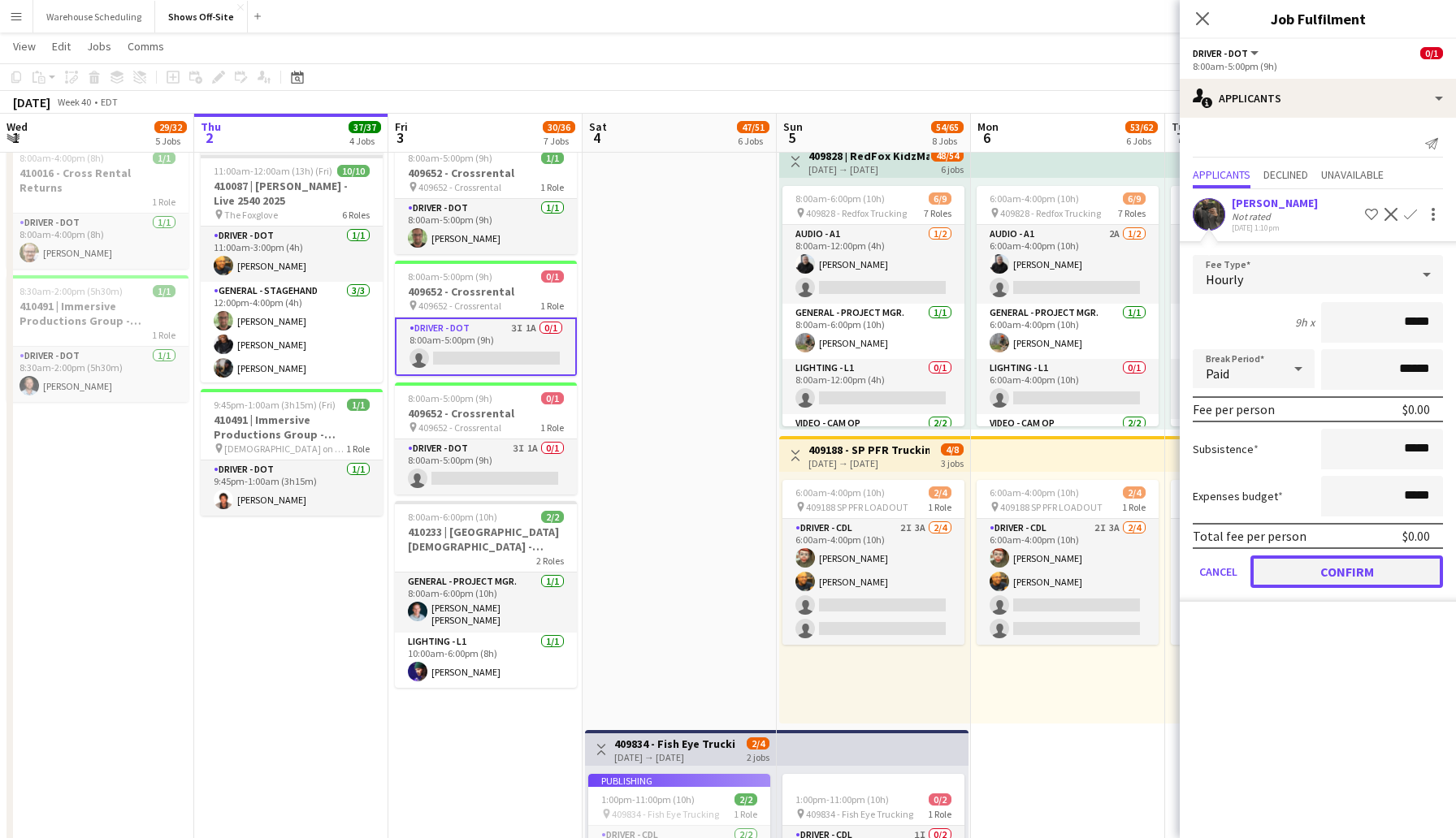
click at [1339, 567] on button "Confirm" at bounding box center [1346, 572] width 192 height 33
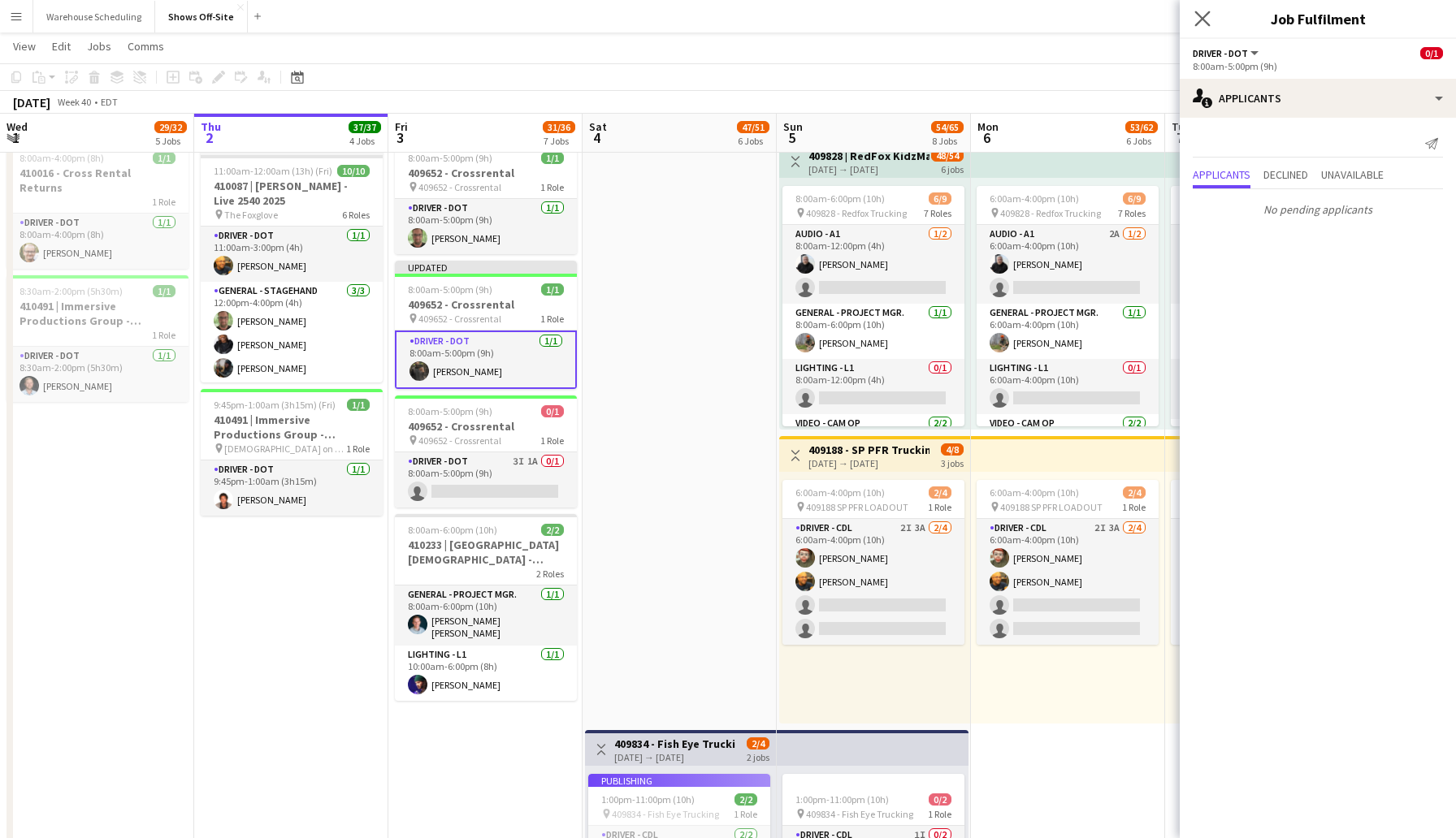
click at [1200, 8] on app-icon "Close pop-in" at bounding box center [1203, 19] width 23 height 23
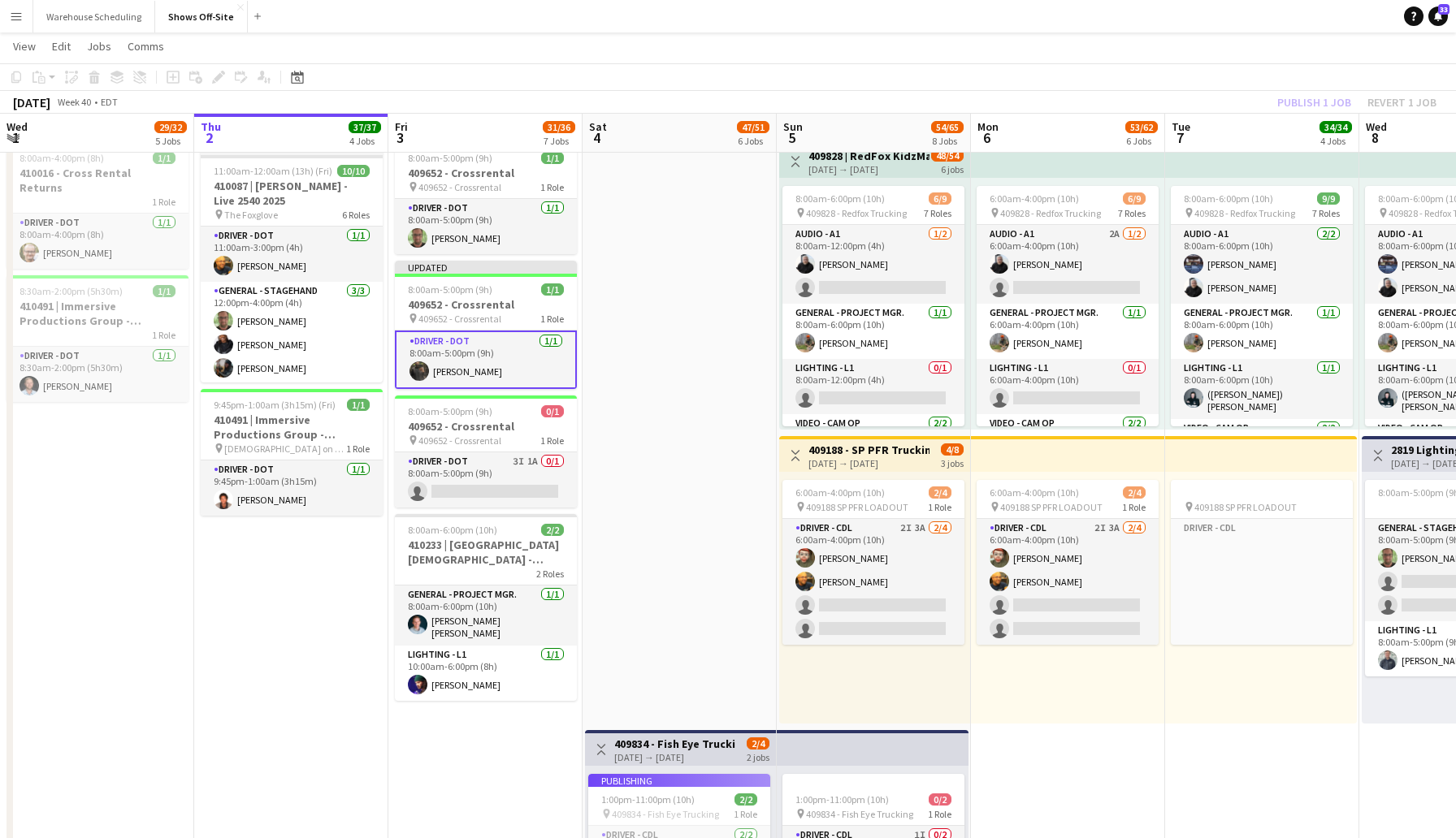
click at [1247, 89] on app-toolbar "Copy Paste Paste Command V Paste with crew Command Shift V Paste linked Job [GE…" at bounding box center [728, 77] width 1456 height 28
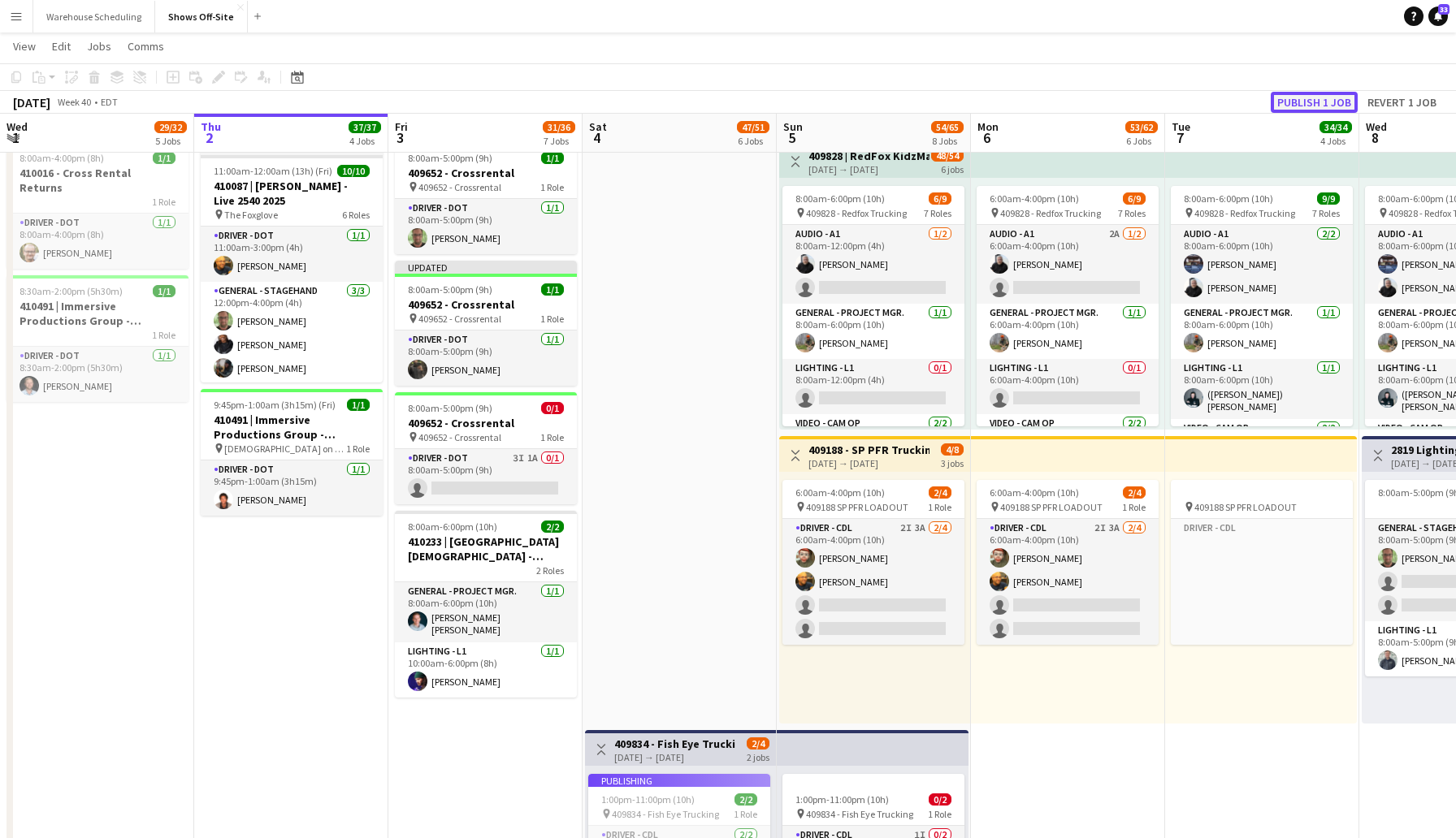
click at [1307, 104] on button "Publish 1 job" at bounding box center [1315, 102] width 87 height 21
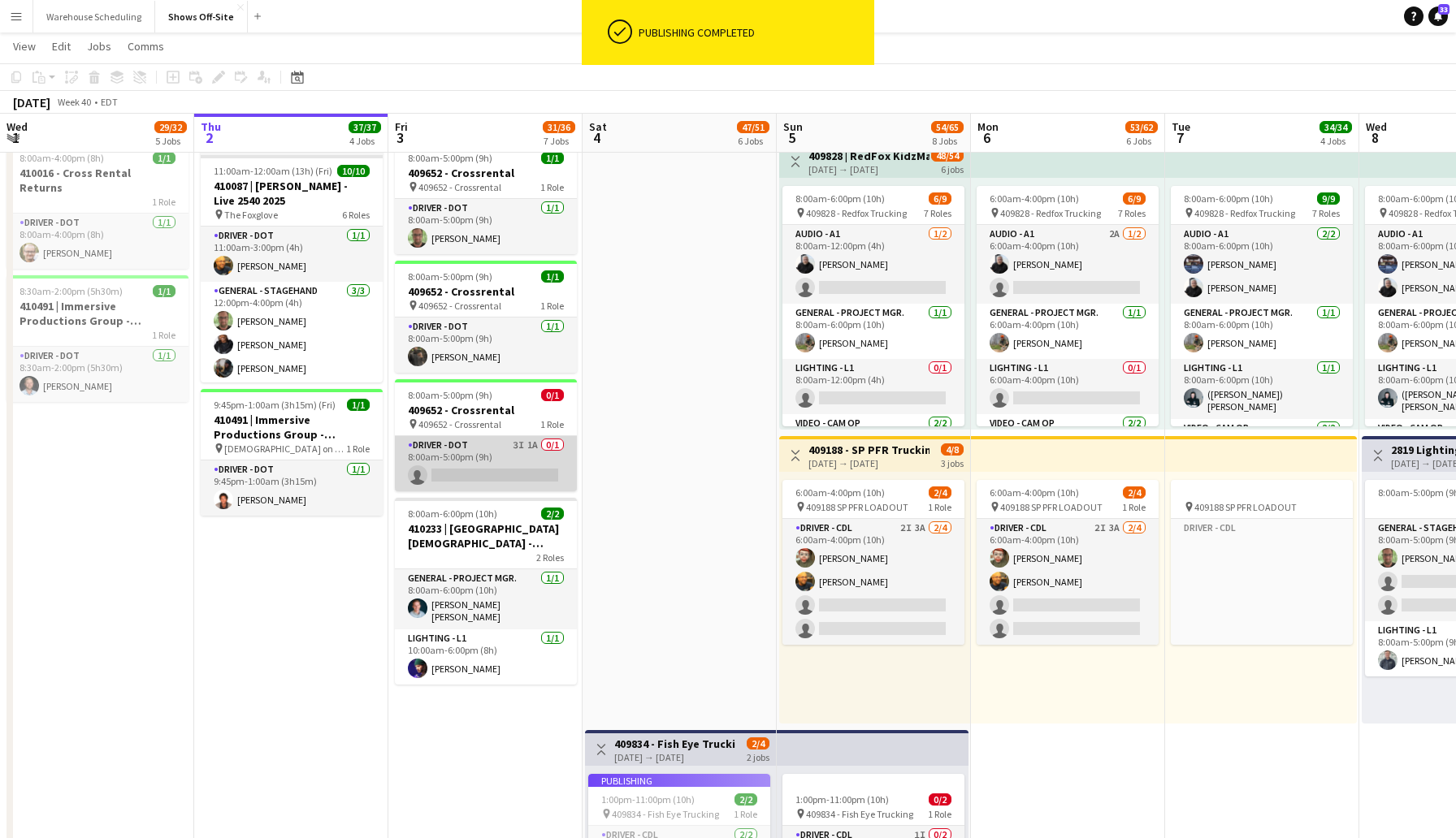
click at [484, 471] on app-card-role "Driver - DOT 3I 1A 0/1 8:00am-5:00pm (9h) single-neutral-actions" at bounding box center [485, 463] width 182 height 55
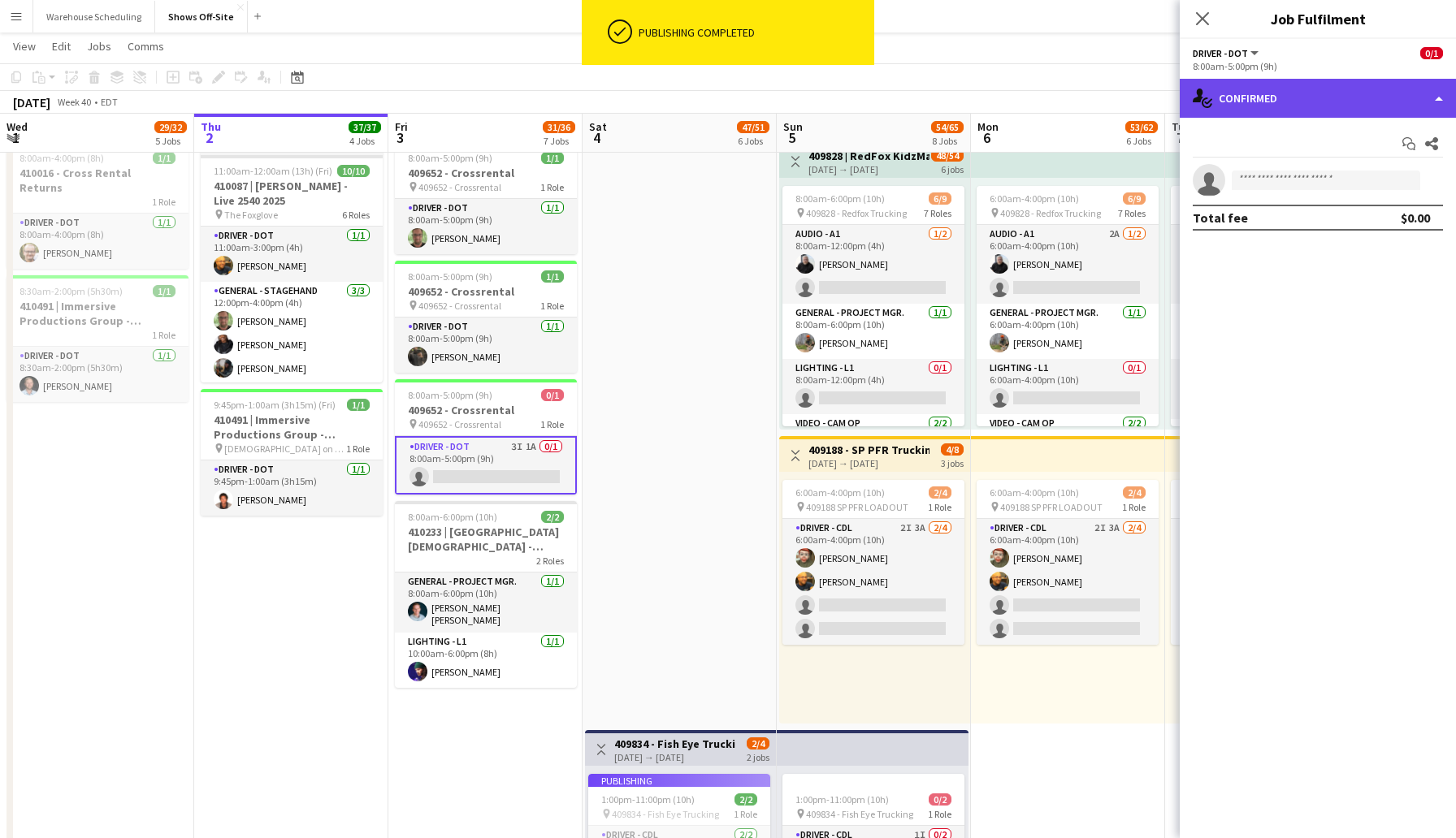
click at [1309, 104] on div "single-neutral-actions-check-2 Confirmed" at bounding box center [1318, 99] width 277 height 39
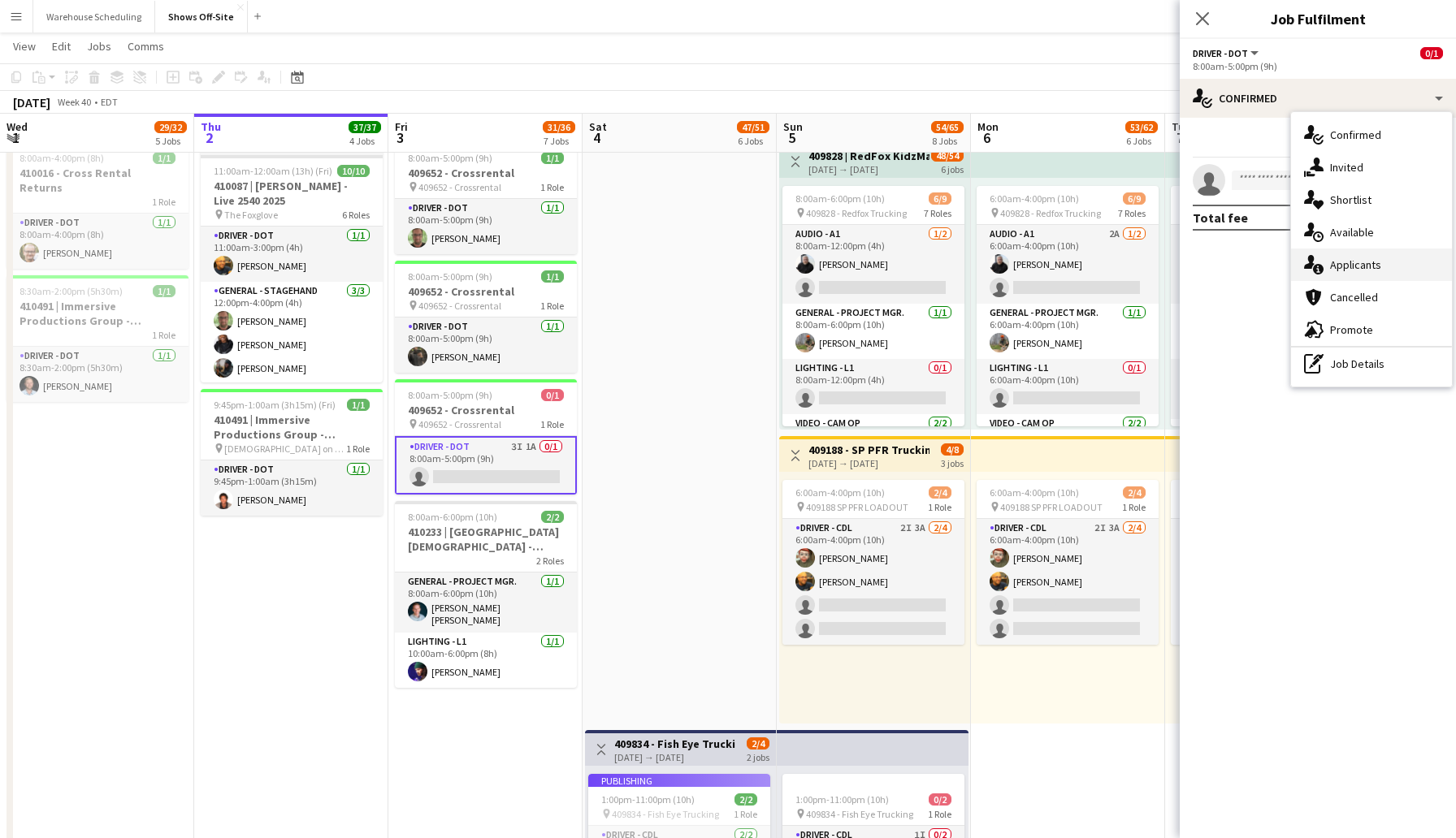
click at [1358, 261] on span "Applicants" at bounding box center [1355, 264] width 51 height 14
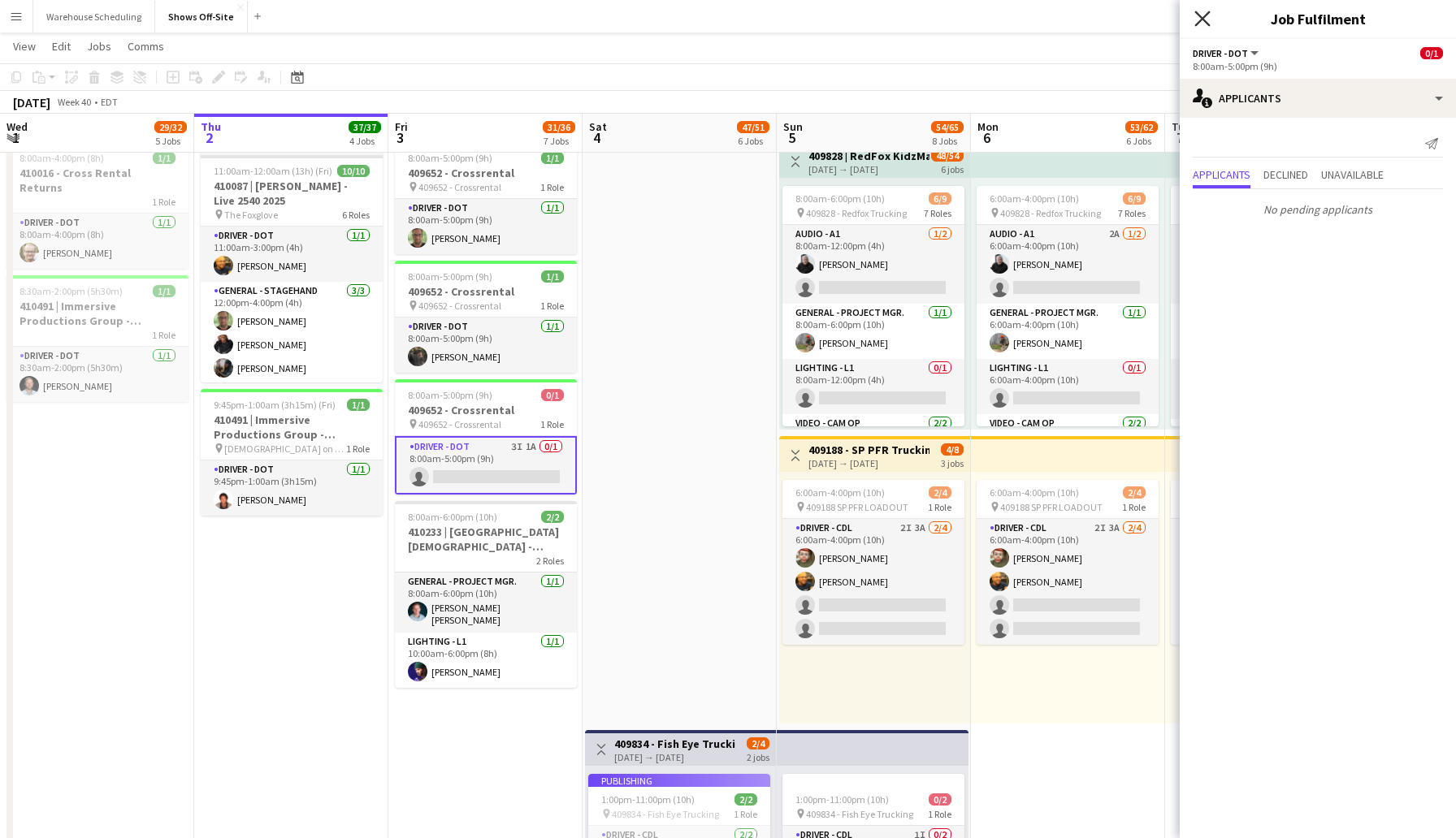
click at [1200, 12] on icon "Close pop-in" at bounding box center [1202, 18] width 15 height 15
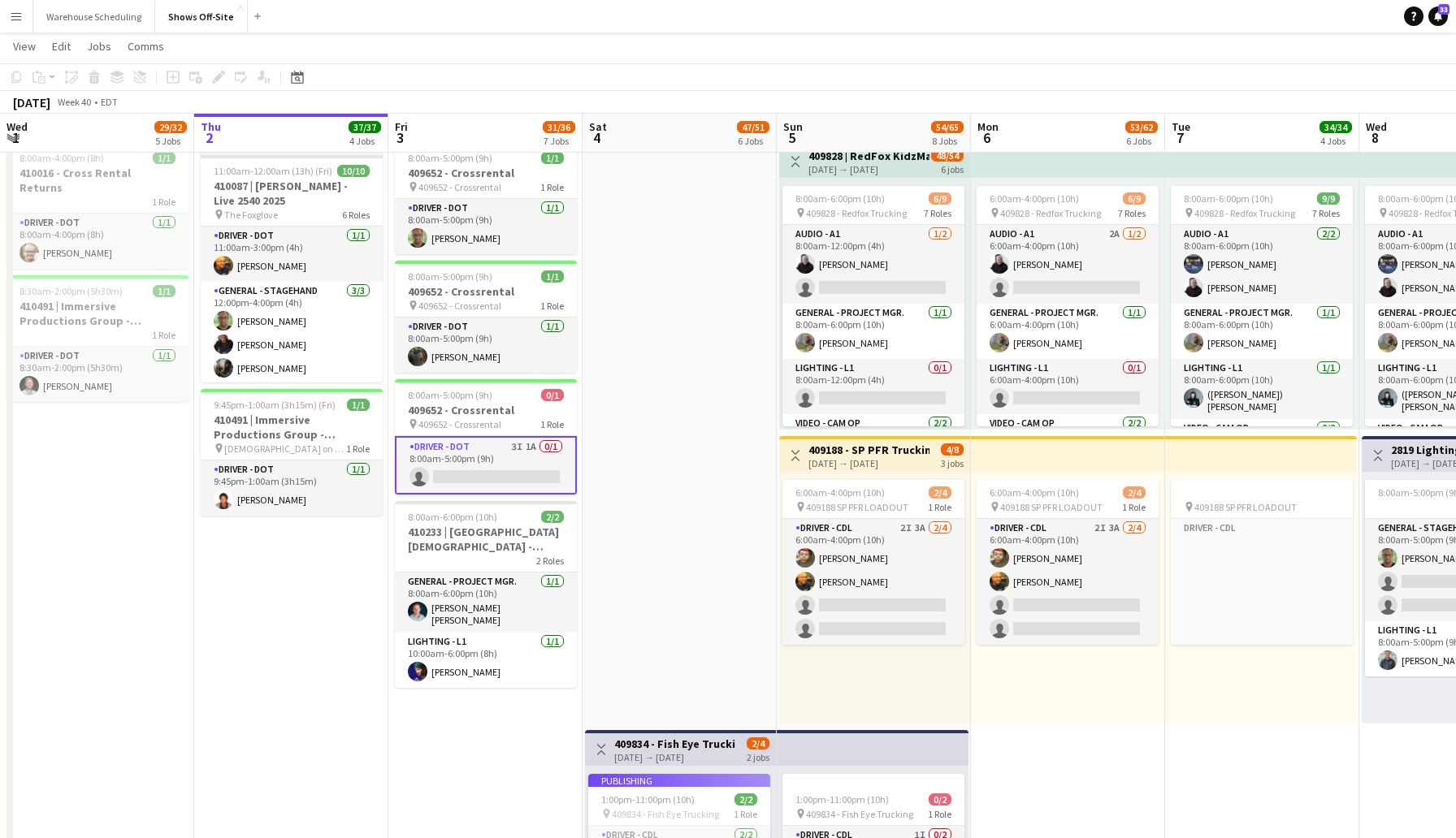
click at [700, 104] on div "[DATE] Week 40 • EDT" at bounding box center [728, 102] width 1456 height 23
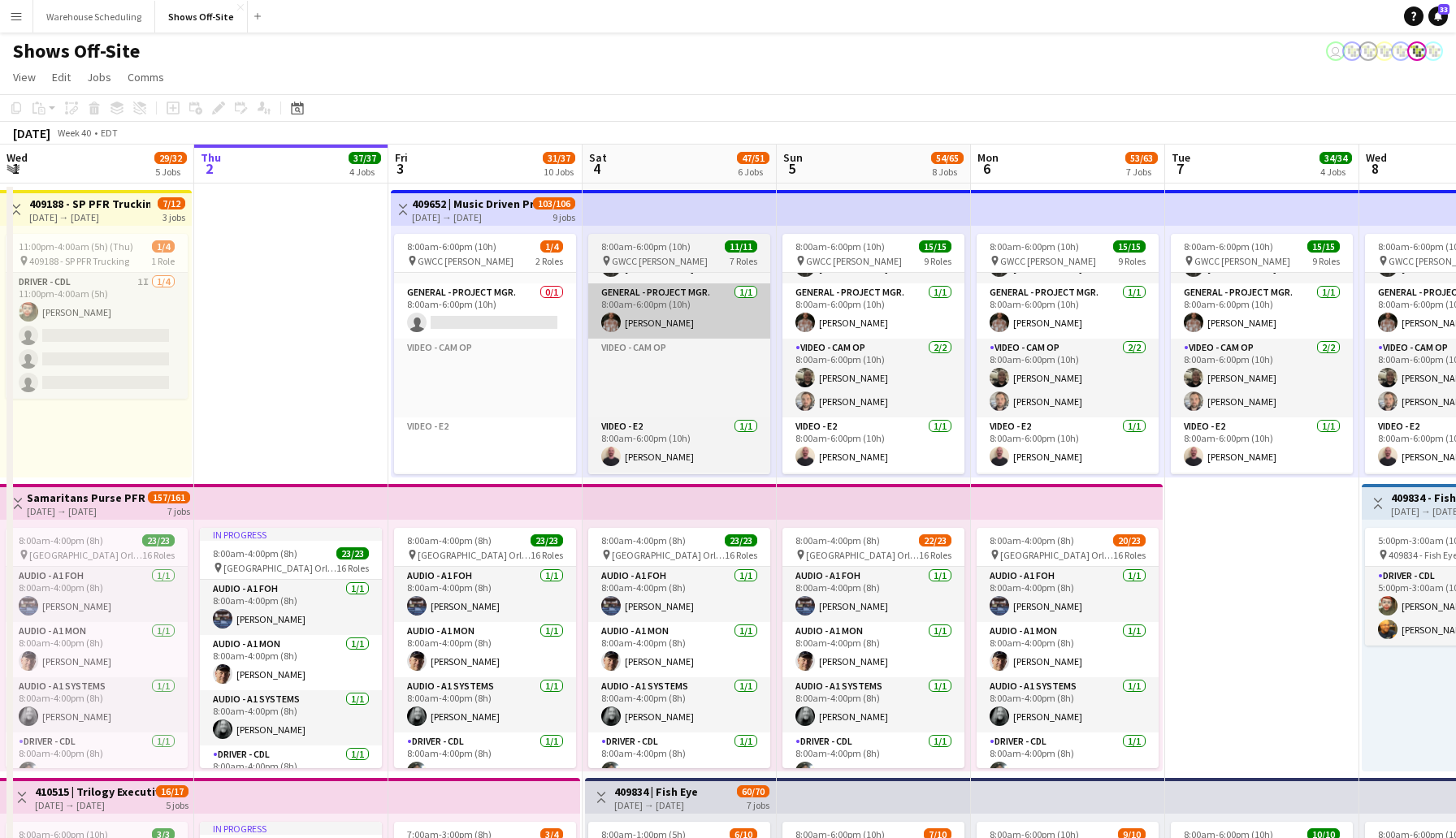
scroll to position [200, 0]
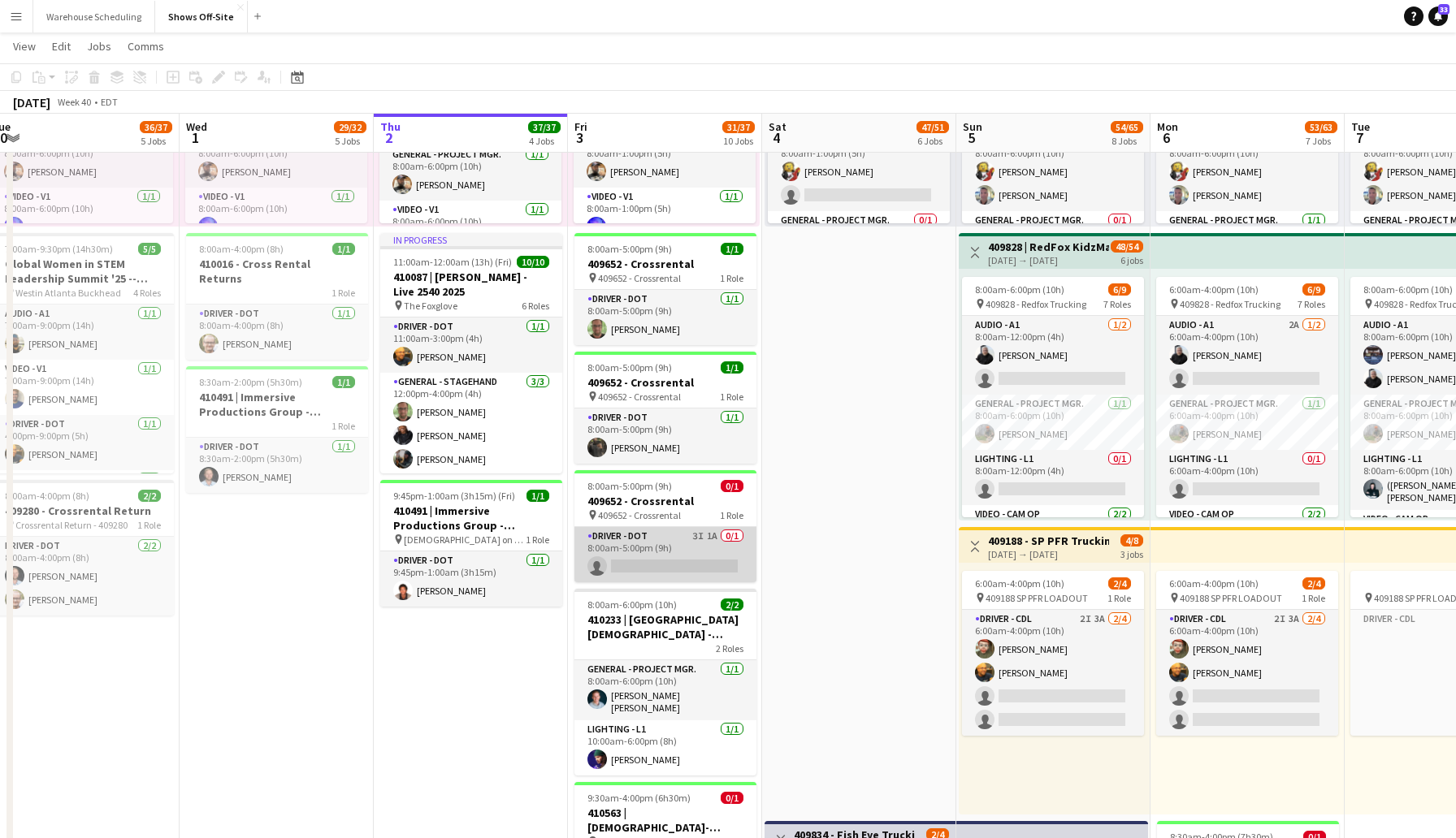
click at [668, 558] on app-card-role "Driver - DOT 3I 1A 0/1 8:00am-5:00pm (9h) single-neutral-actions" at bounding box center [665, 554] width 182 height 55
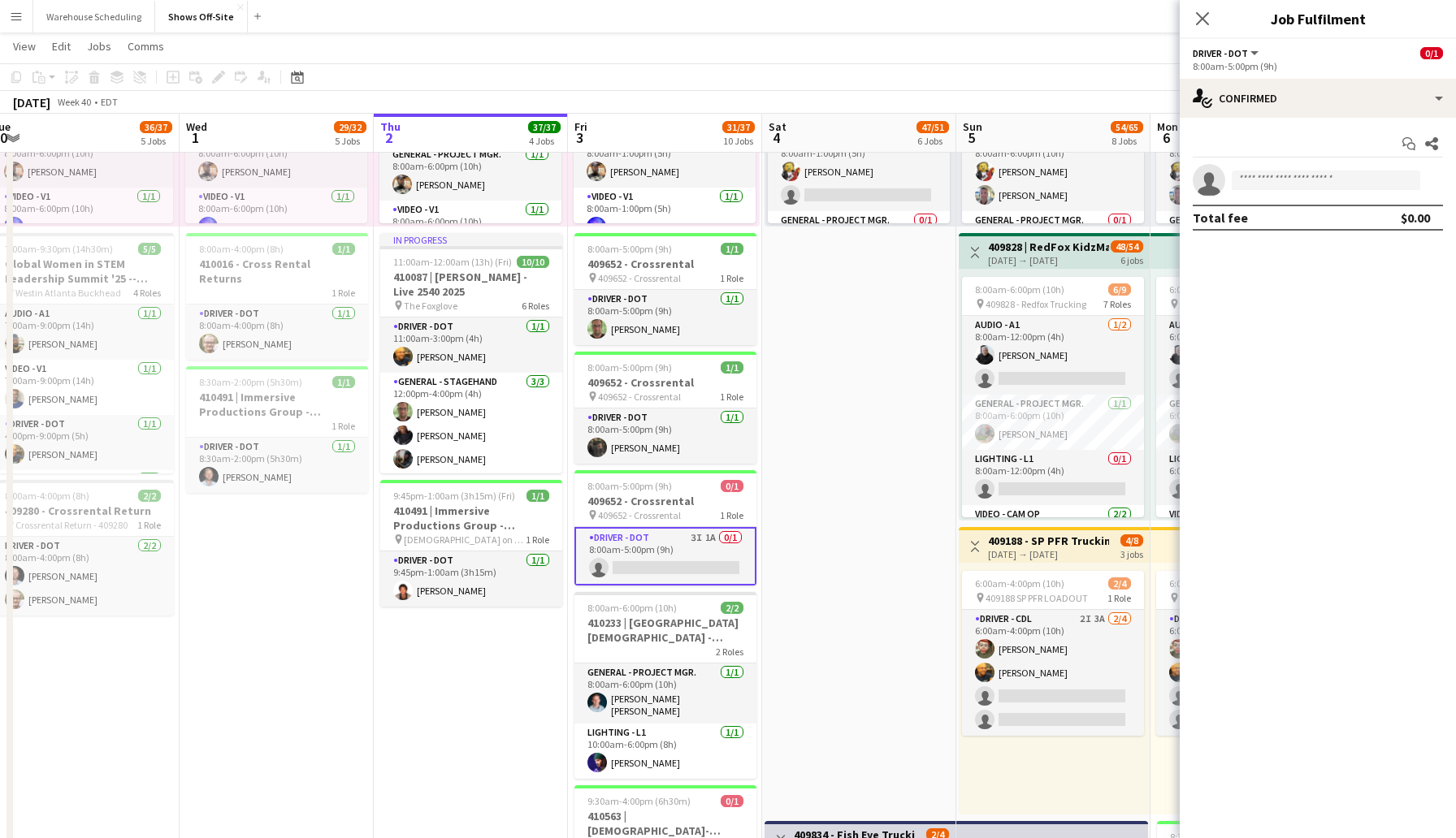
click at [1265, 78] on app-options-switcher "Driver - DOT All roles Driver - DOT 0/1 8:00am-5:00pm (9h)" at bounding box center [1318, 58] width 277 height 40
click at [1268, 95] on div "single-neutral-actions-check-2 Confirmed" at bounding box center [1318, 99] width 277 height 39
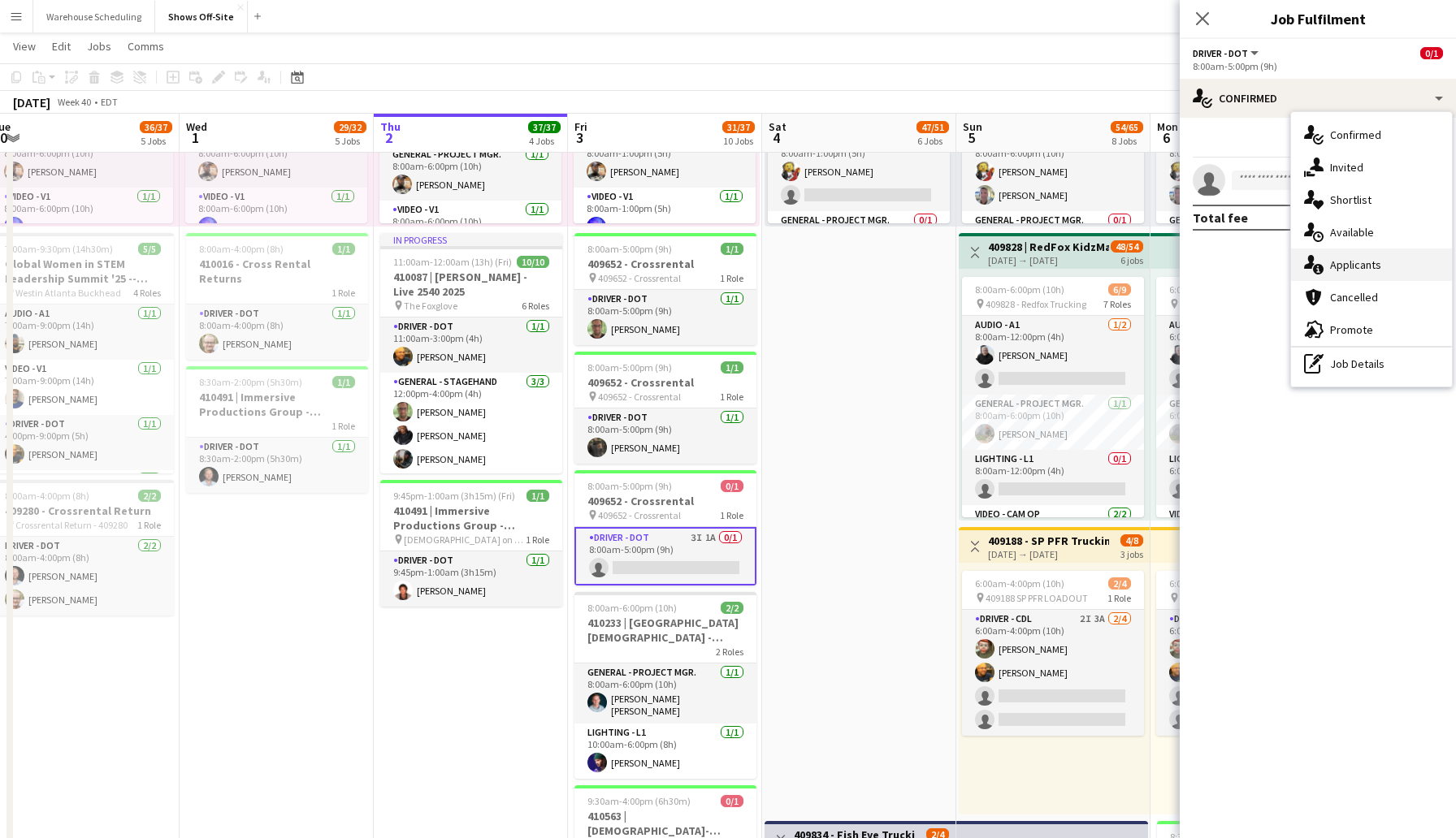
click at [1363, 268] on span "Applicants" at bounding box center [1355, 264] width 51 height 14
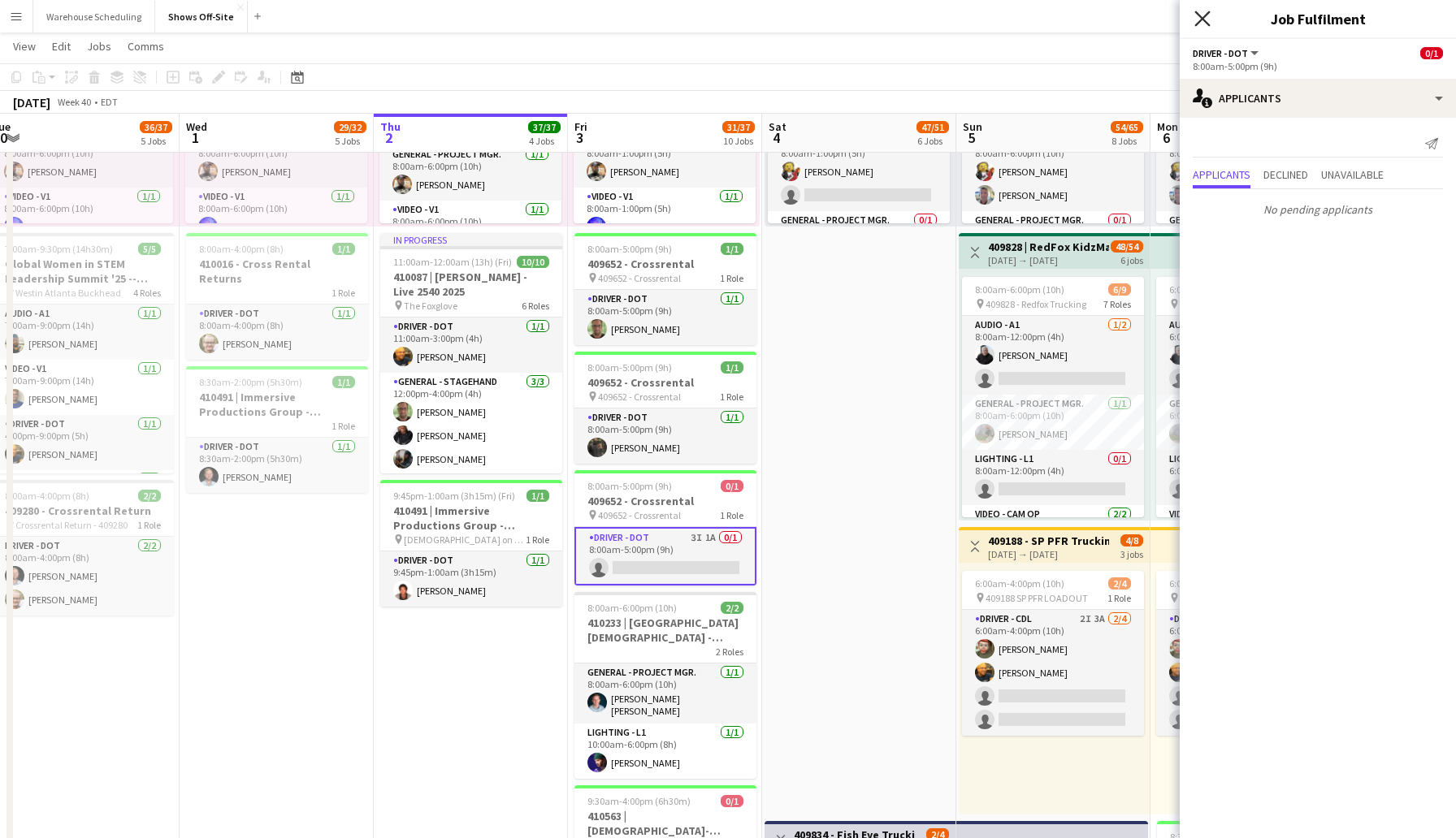
click at [1203, 18] on icon at bounding box center [1202, 18] width 15 height 15
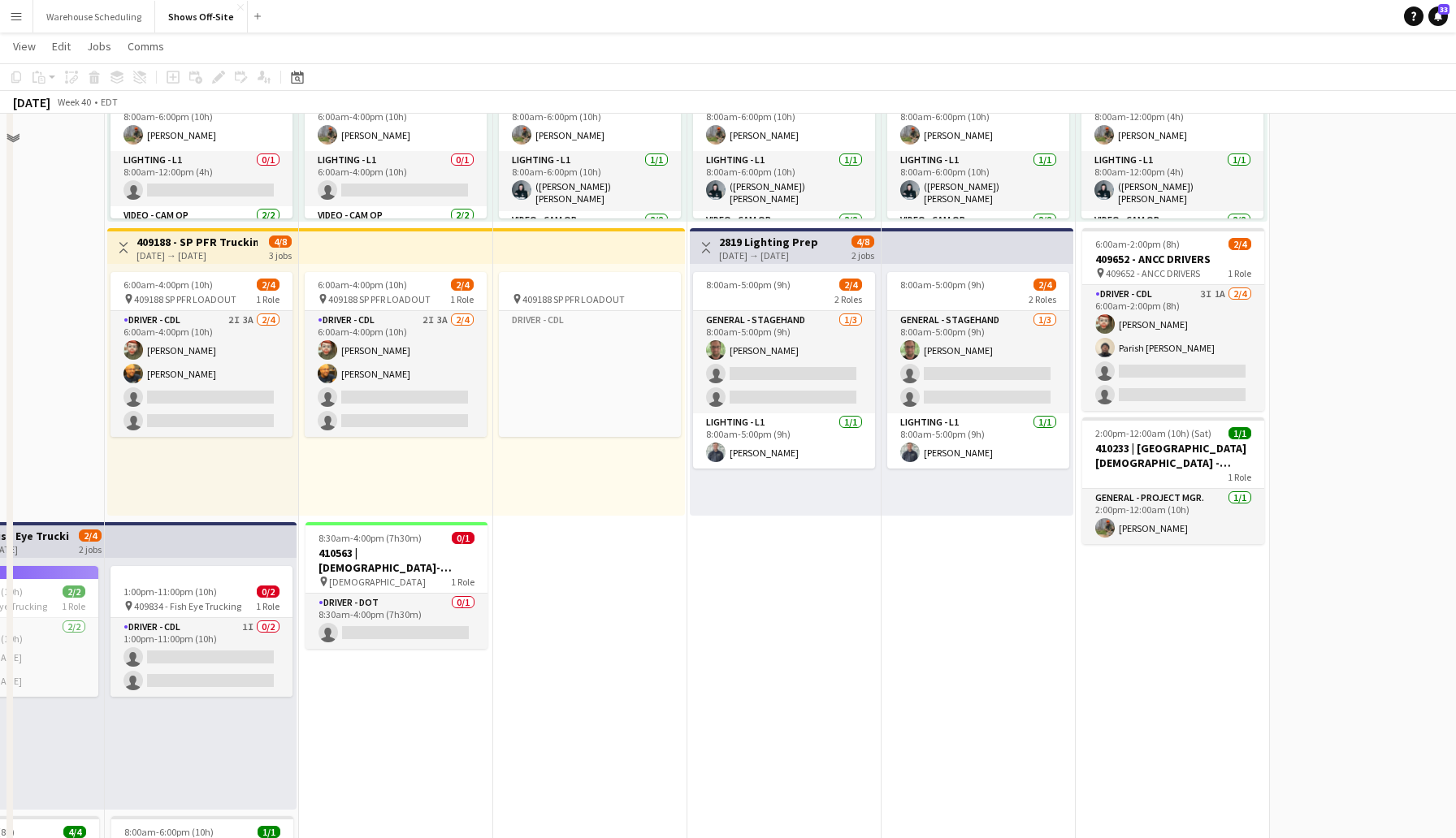
scroll to position [1076, 0]
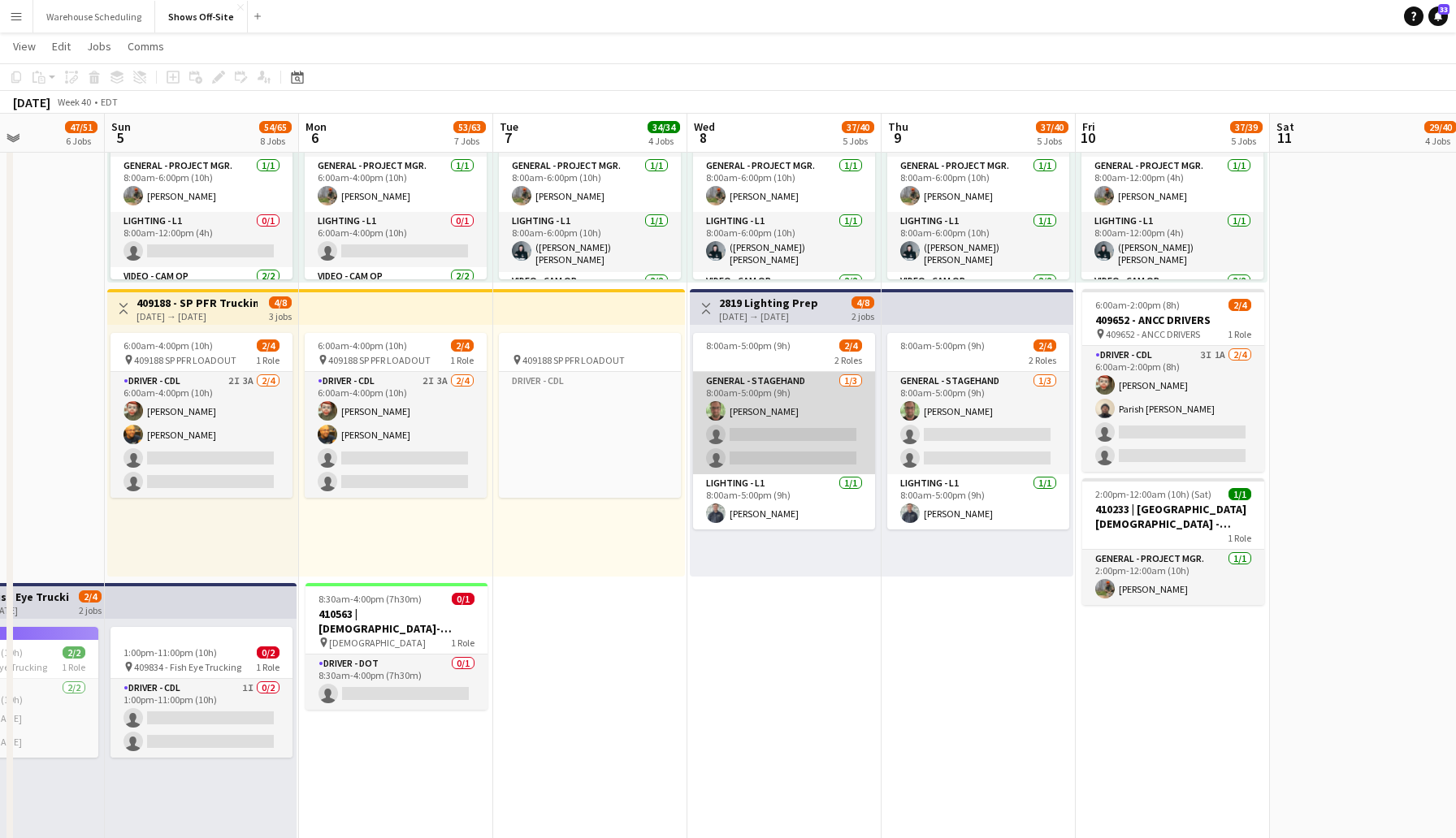
click at [738, 434] on app-card-role "General - Stagehand [DATE] 8:00am-5:00pm (9h) [PERSON_NAME] single-neutral-acti…" at bounding box center [784, 423] width 182 height 102
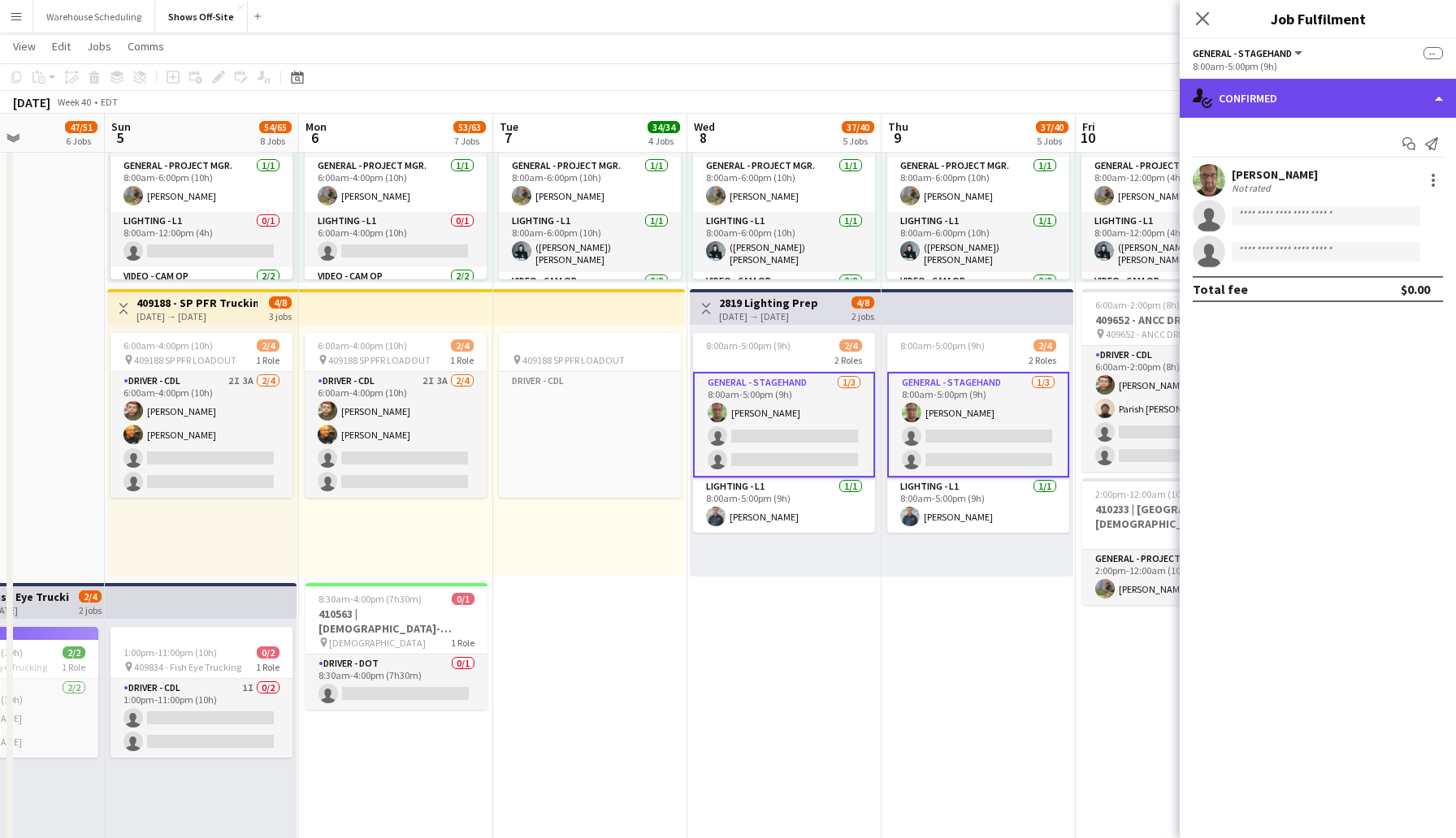
click at [1247, 87] on div "single-neutral-actions-check-2 Confirmed" at bounding box center [1318, 99] width 277 height 39
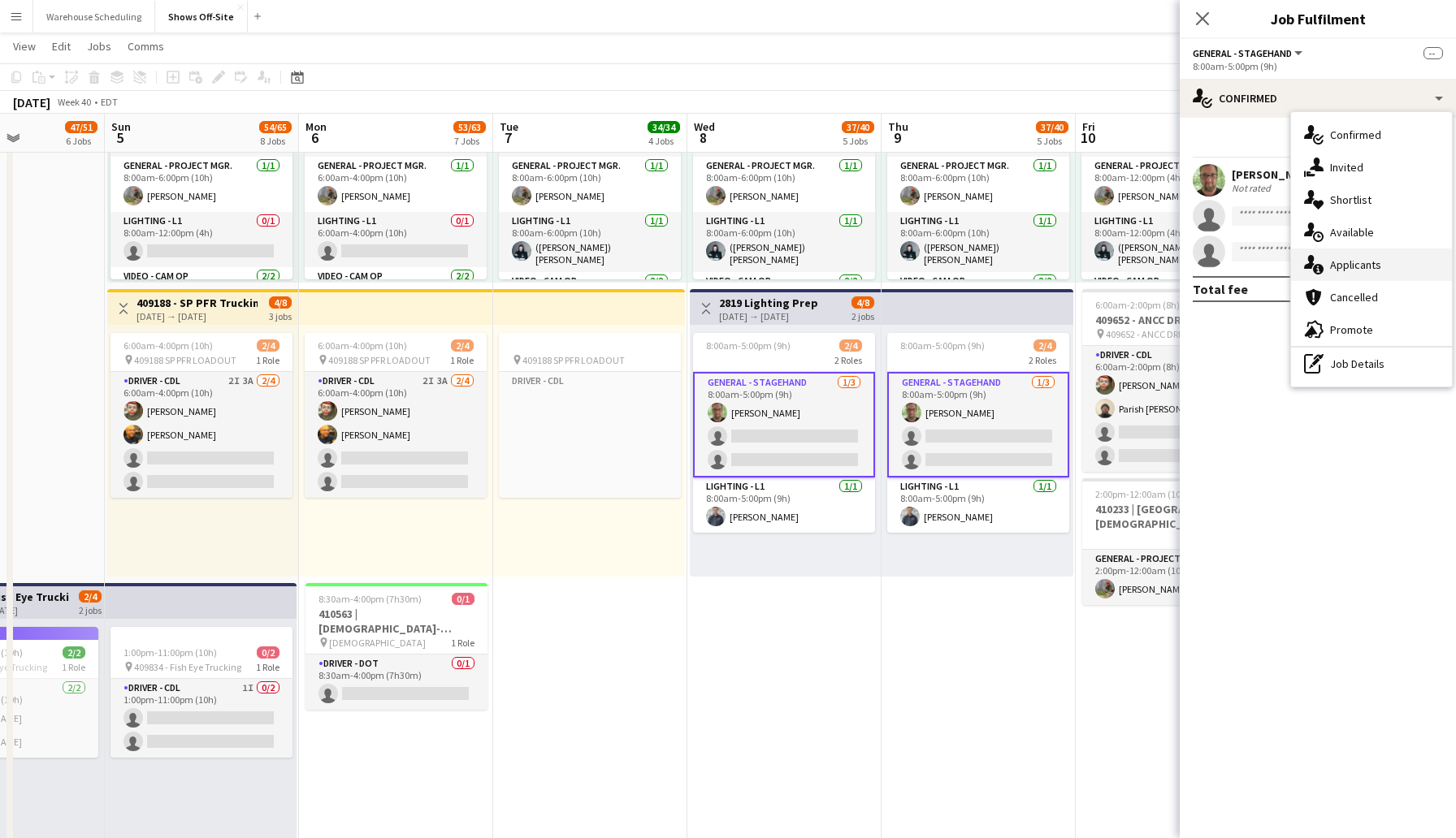
click at [1353, 262] on span "Applicants" at bounding box center [1355, 264] width 51 height 14
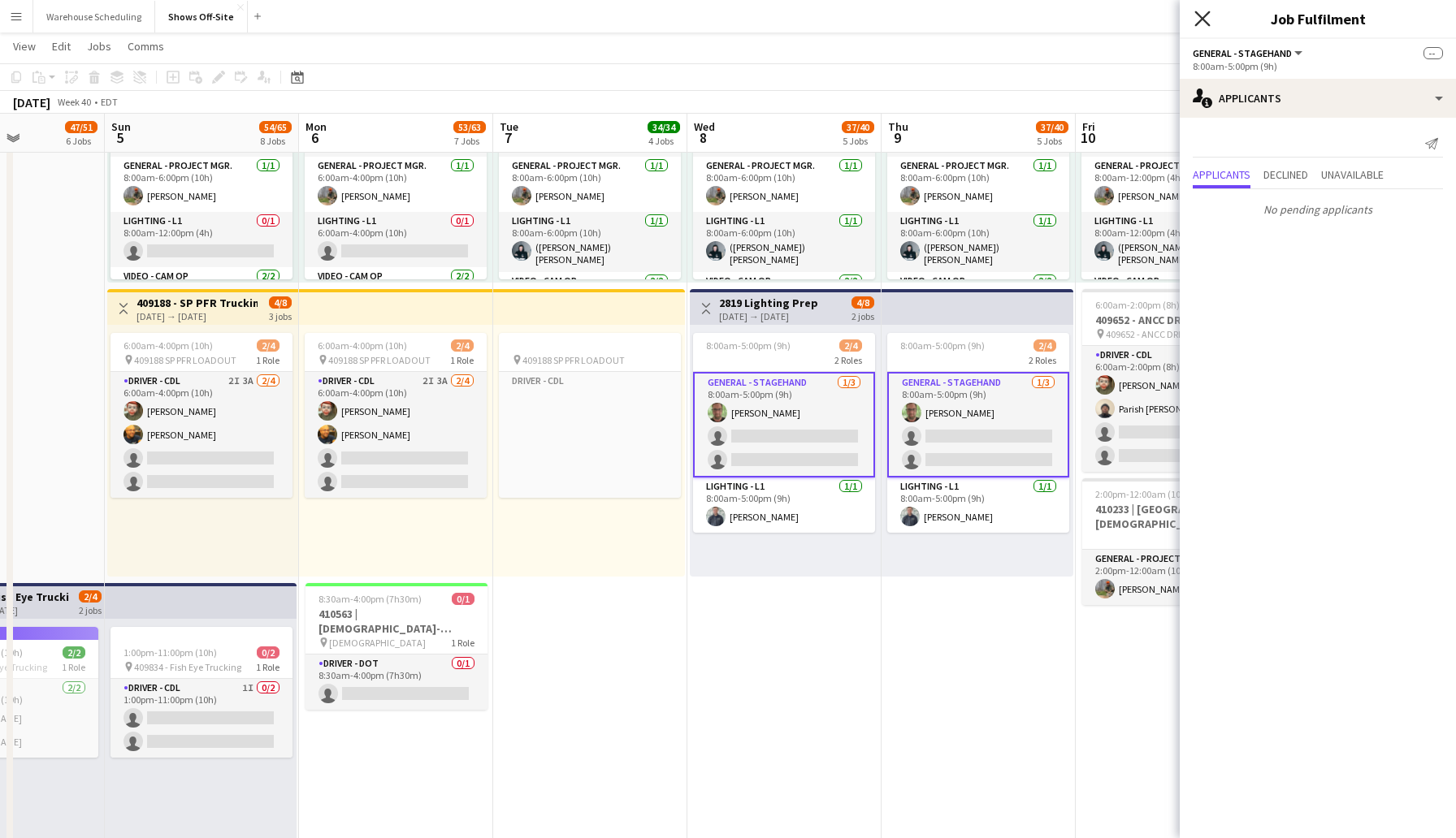
click at [1205, 22] on icon "Close pop-in" at bounding box center [1202, 18] width 15 height 15
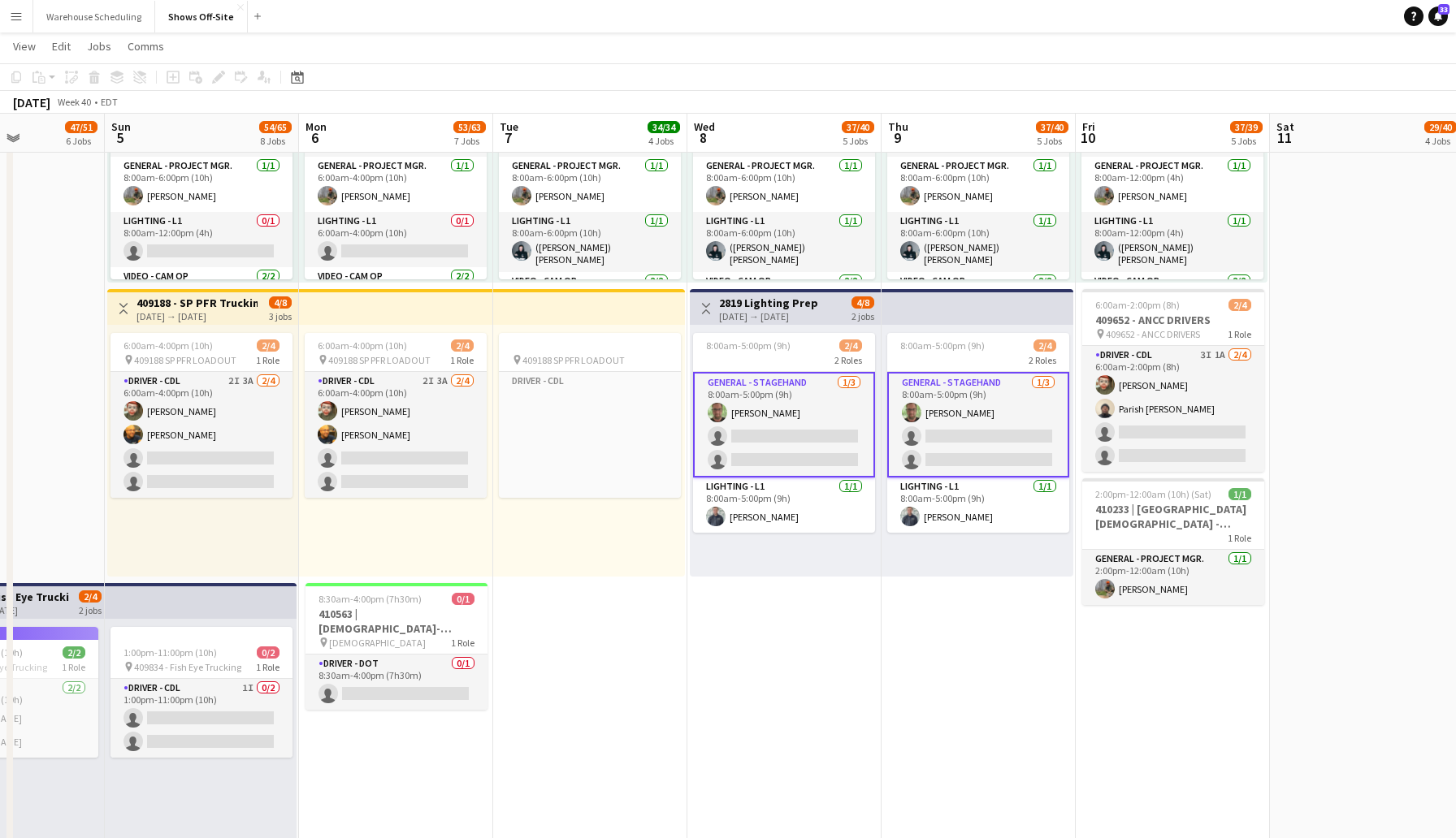
click at [687, 622] on app-date-cell "8:00am-6:00pm (10h) 15/15 pin GWCC [PERSON_NAME] 9 Roles Audio - A1 [DATE] 8:00…" at bounding box center [784, 174] width 194 height 2136
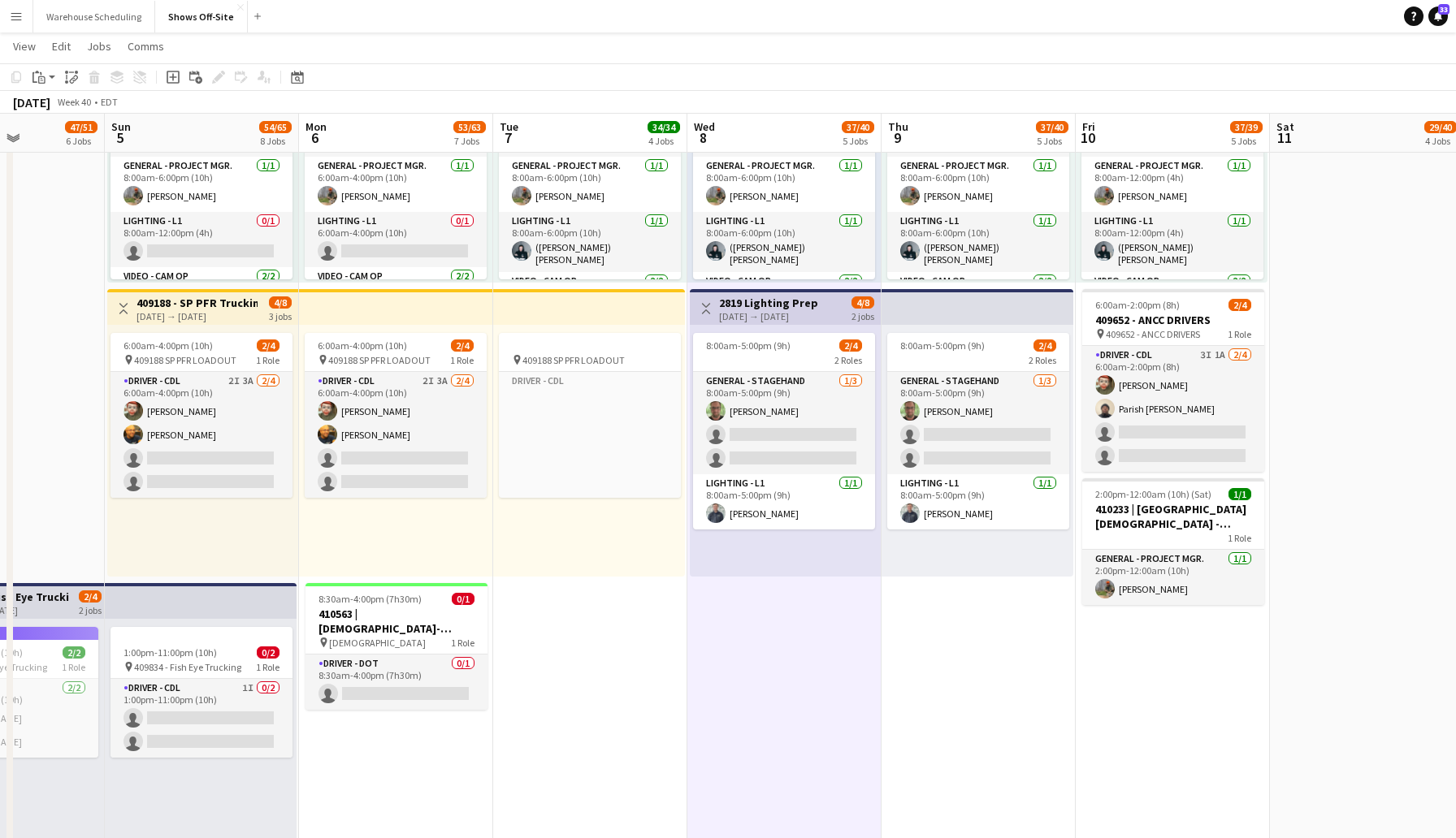
click at [659, 86] on app-toolbar "Copy Paste Paste Command V Paste with crew Command Shift V Paste linked Job [GE…" at bounding box center [728, 77] width 1456 height 28
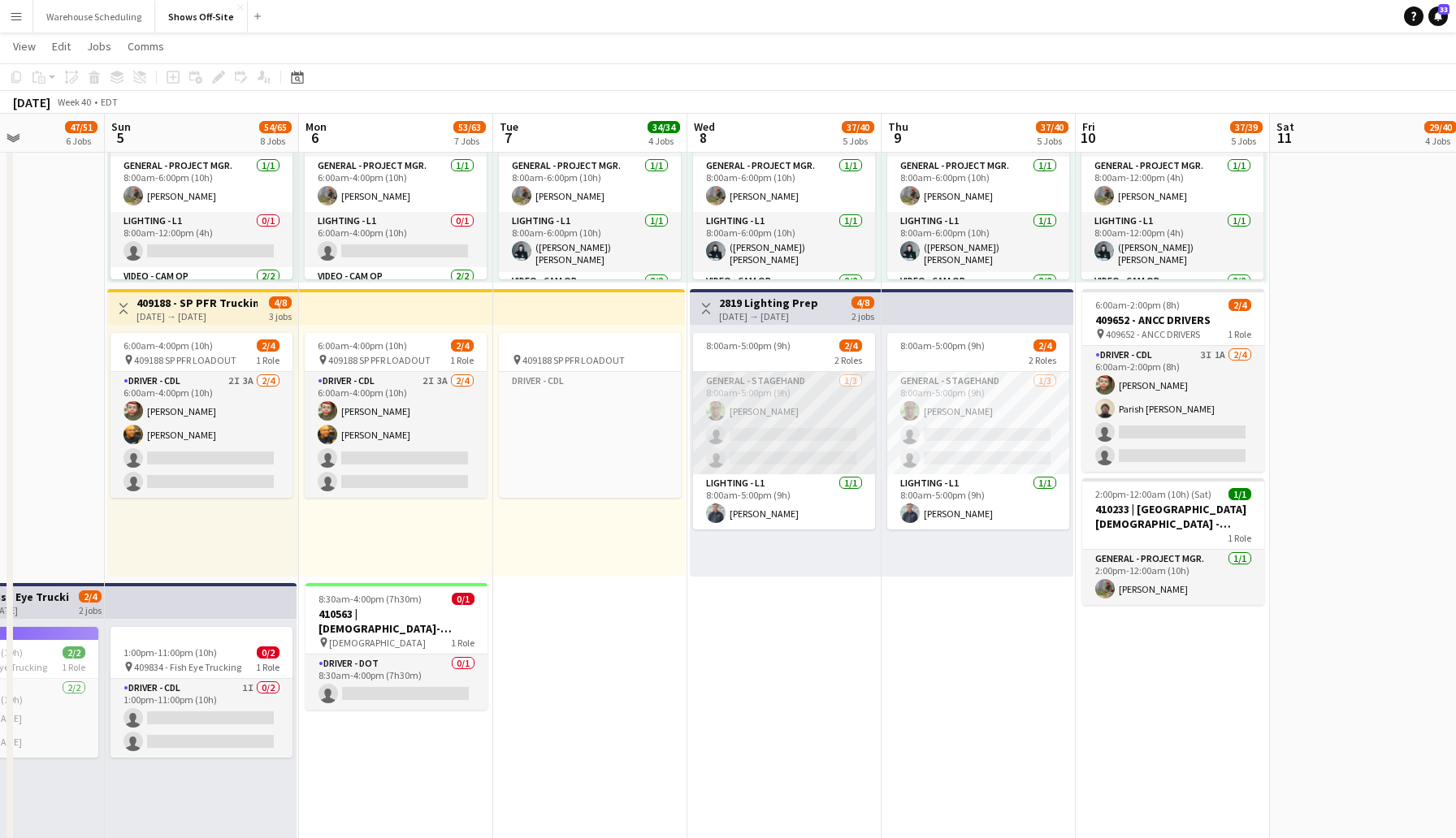
click at [743, 437] on app-card-role "General - Stagehand [DATE] 8:00am-5:00pm (9h) [PERSON_NAME] single-neutral-acti…" at bounding box center [784, 423] width 182 height 102
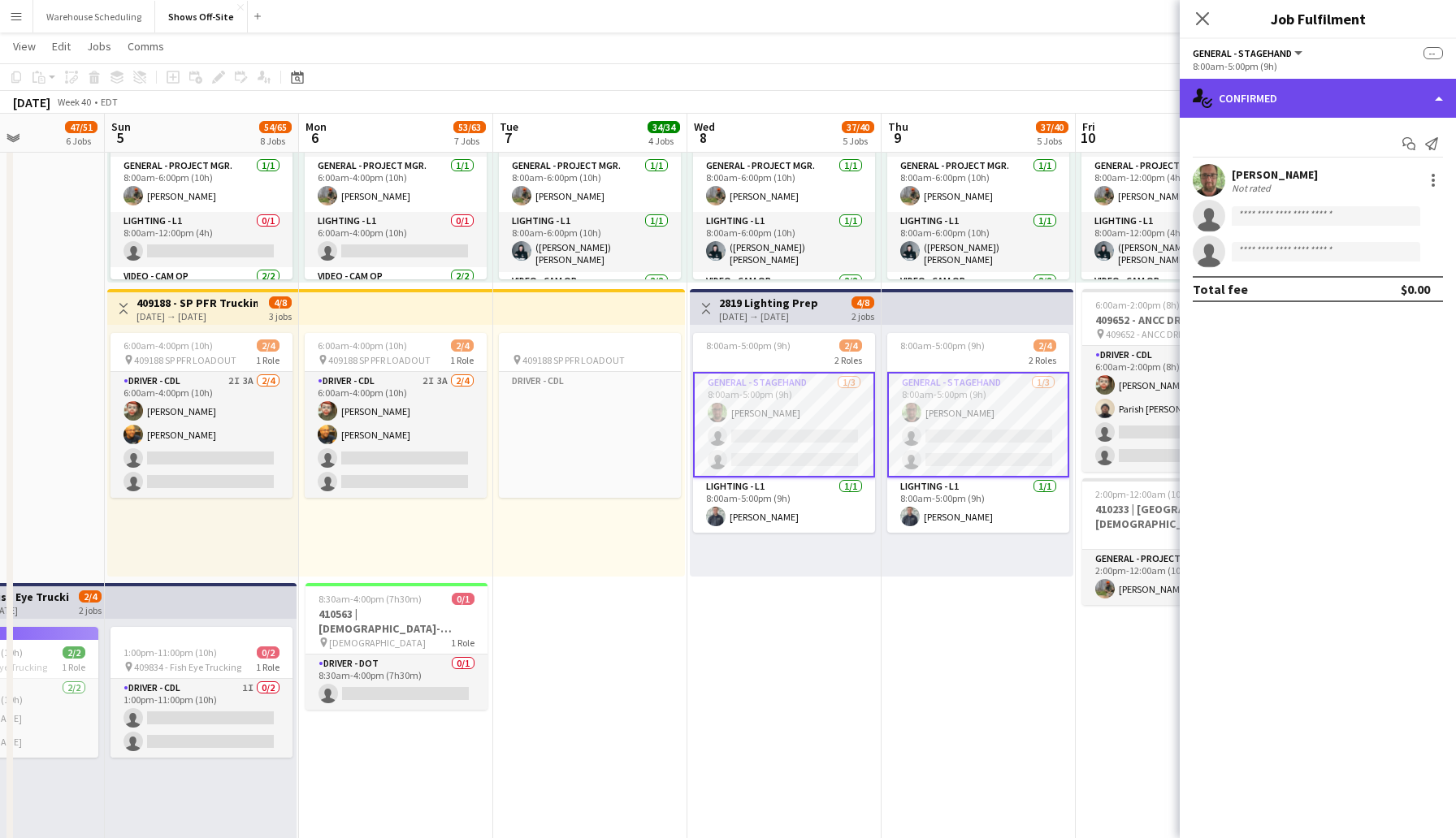
click at [1289, 86] on div "single-neutral-actions-check-2 Confirmed" at bounding box center [1318, 99] width 277 height 39
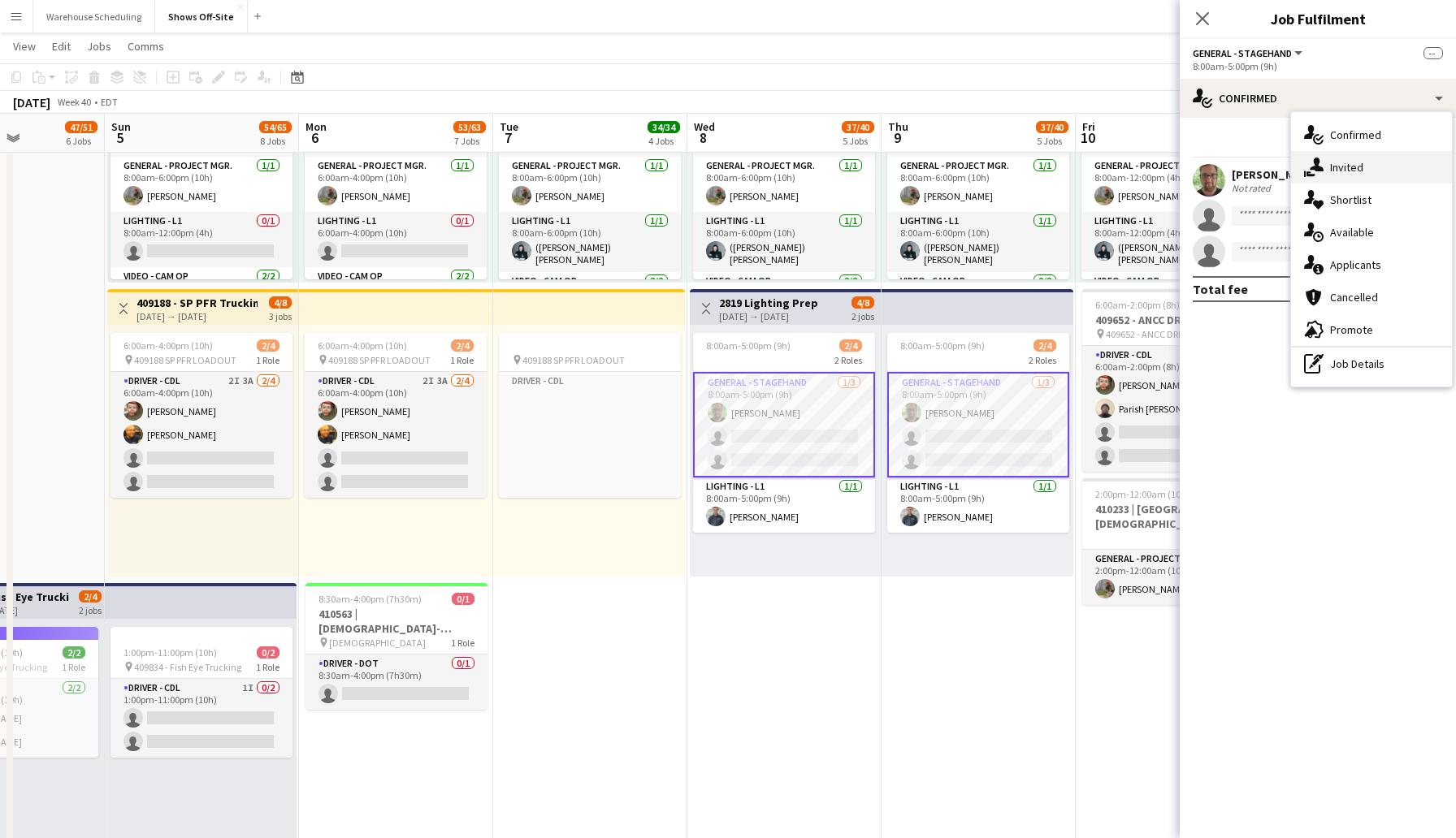
click at [1337, 166] on span "Invited" at bounding box center [1347, 167] width 33 height 14
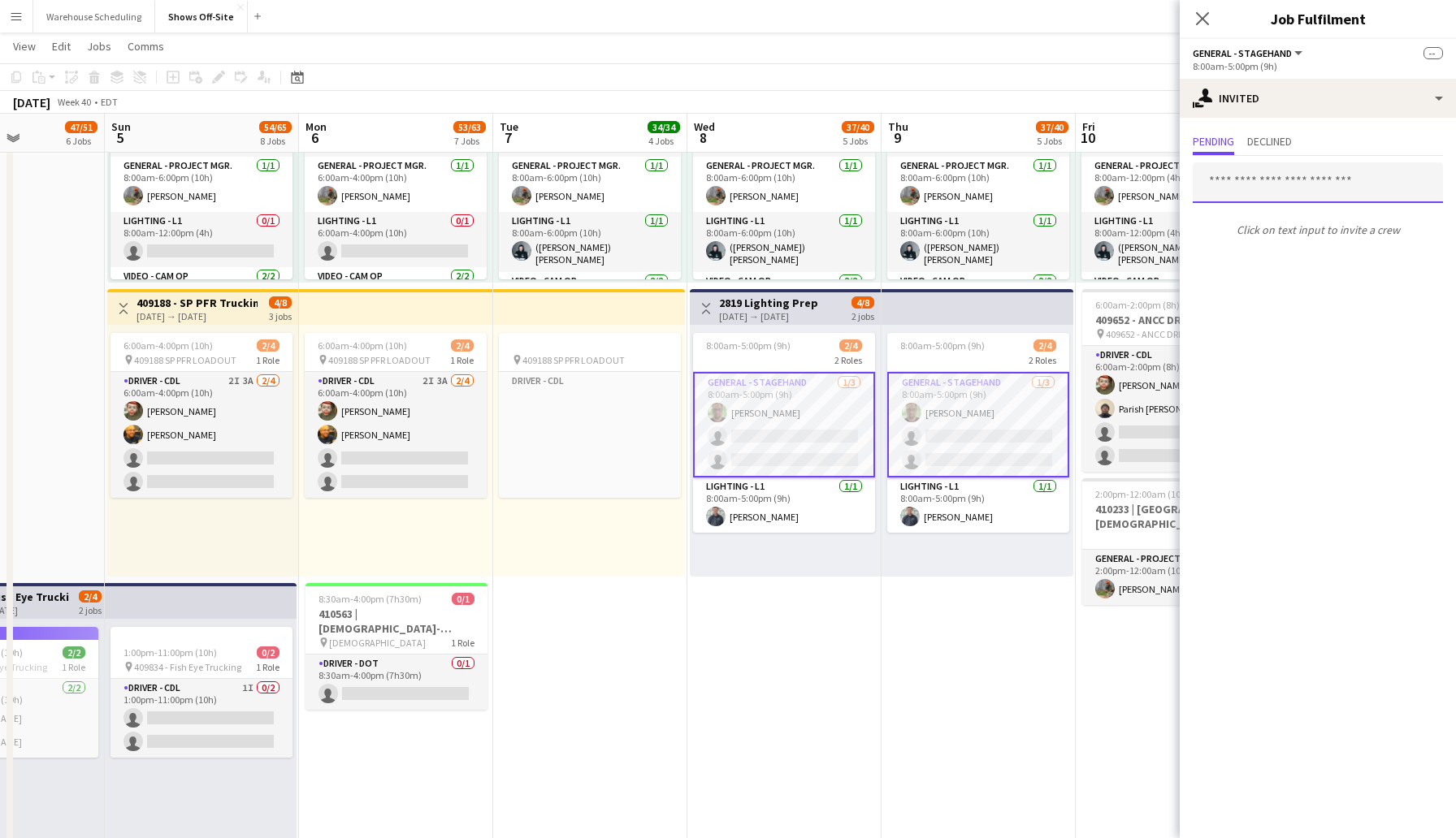
click at [1236, 189] on input "text" at bounding box center [1318, 183] width 250 height 41
type input "*****"
click at [1264, 226] on span "[PERSON_NAME]" at bounding box center [1252, 223] width 94 height 14
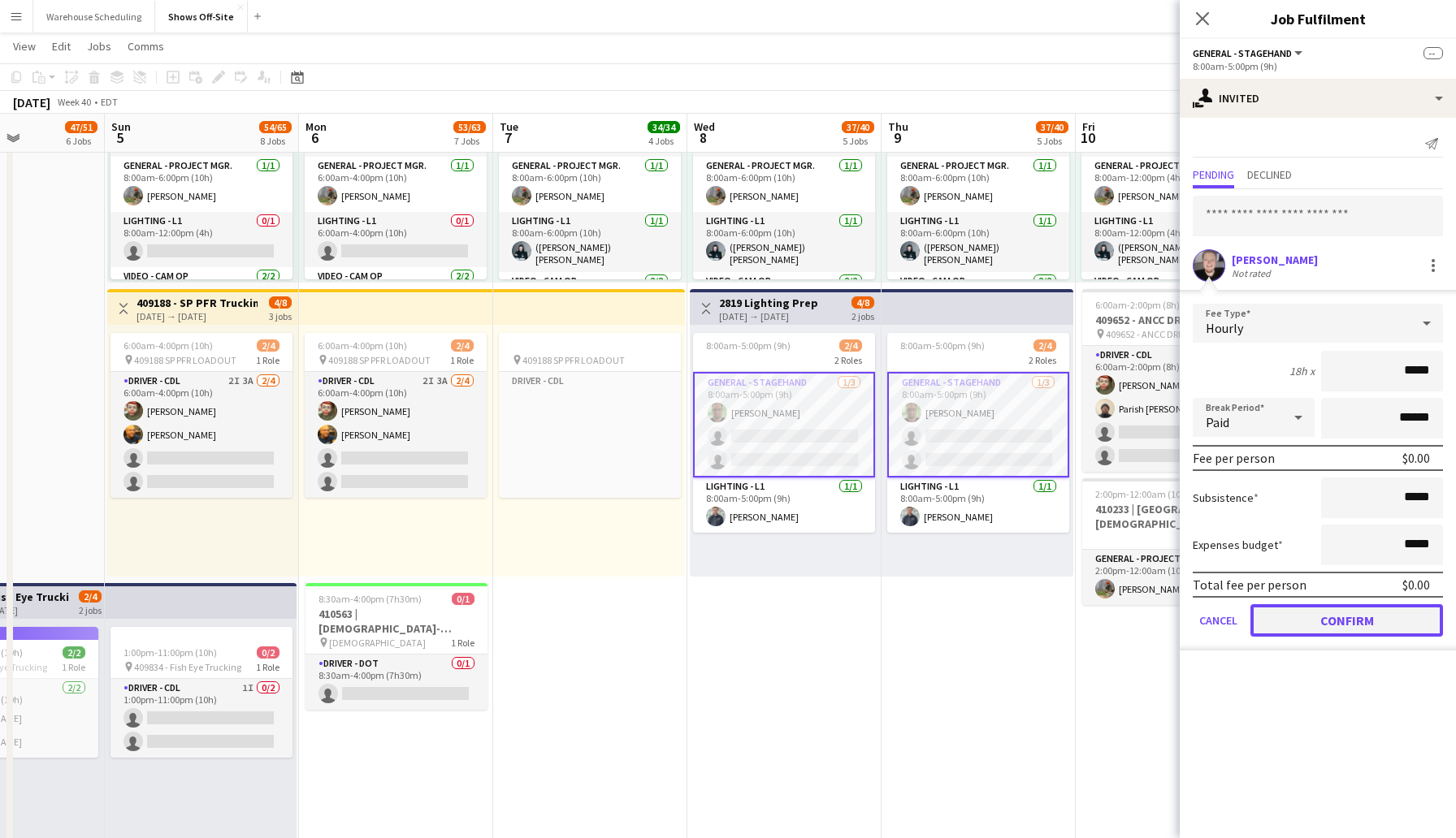
click at [1362, 631] on button "Confirm" at bounding box center [1346, 621] width 192 height 33
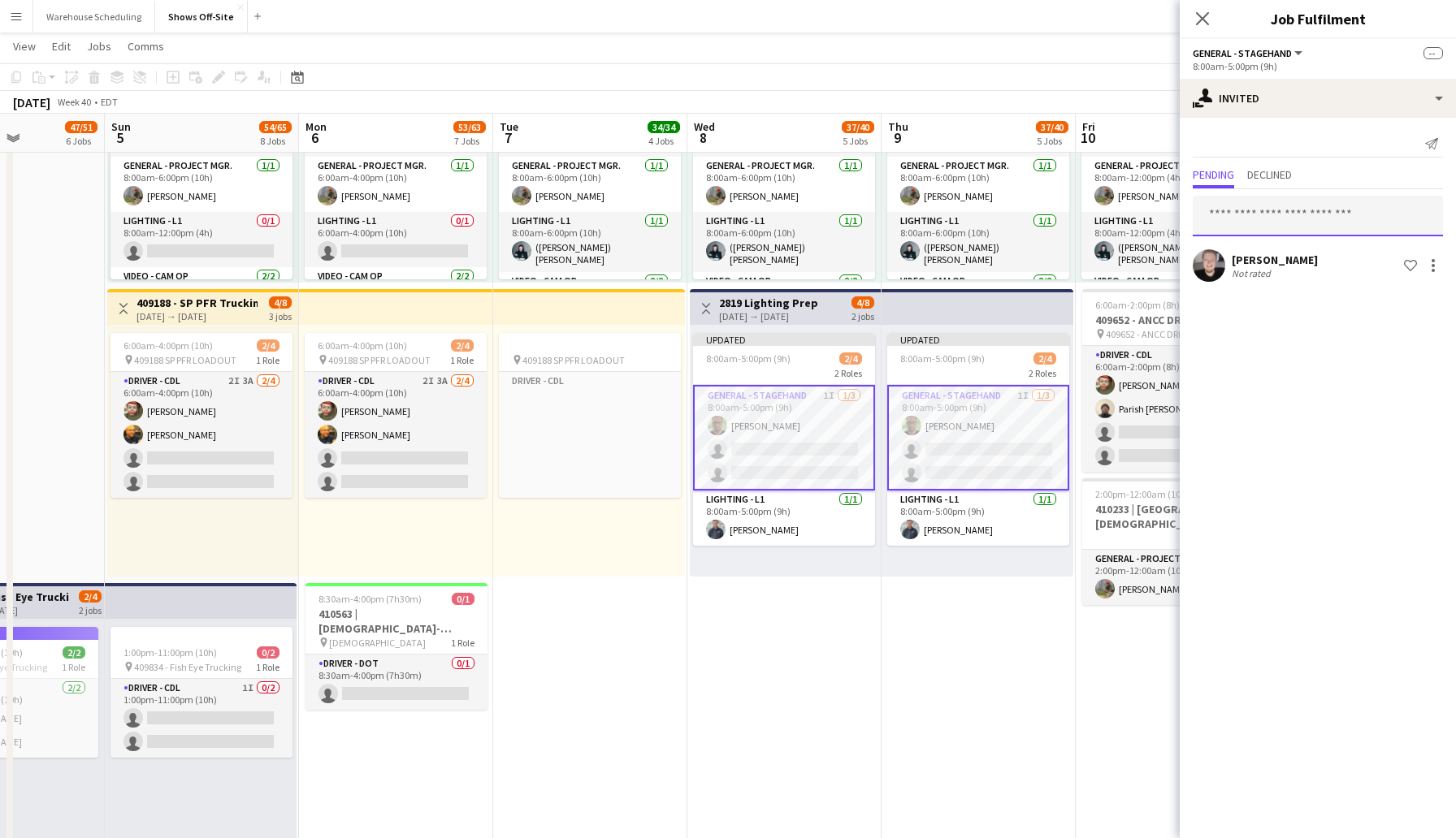
click at [1261, 218] on input "text" at bounding box center [1318, 217] width 250 height 41
type input "********"
drag, startPoint x: 1259, startPoint y: 209, endPoint x: 1202, endPoint y: 210, distance: 57.0
click at [1202, 210] on input "********" at bounding box center [1318, 217] width 250 height 41
click at [1140, 79] on app-toolbar "Copy Paste Paste Command V Paste with crew Command Shift V Paste linked Job [GE…" at bounding box center [728, 77] width 1456 height 28
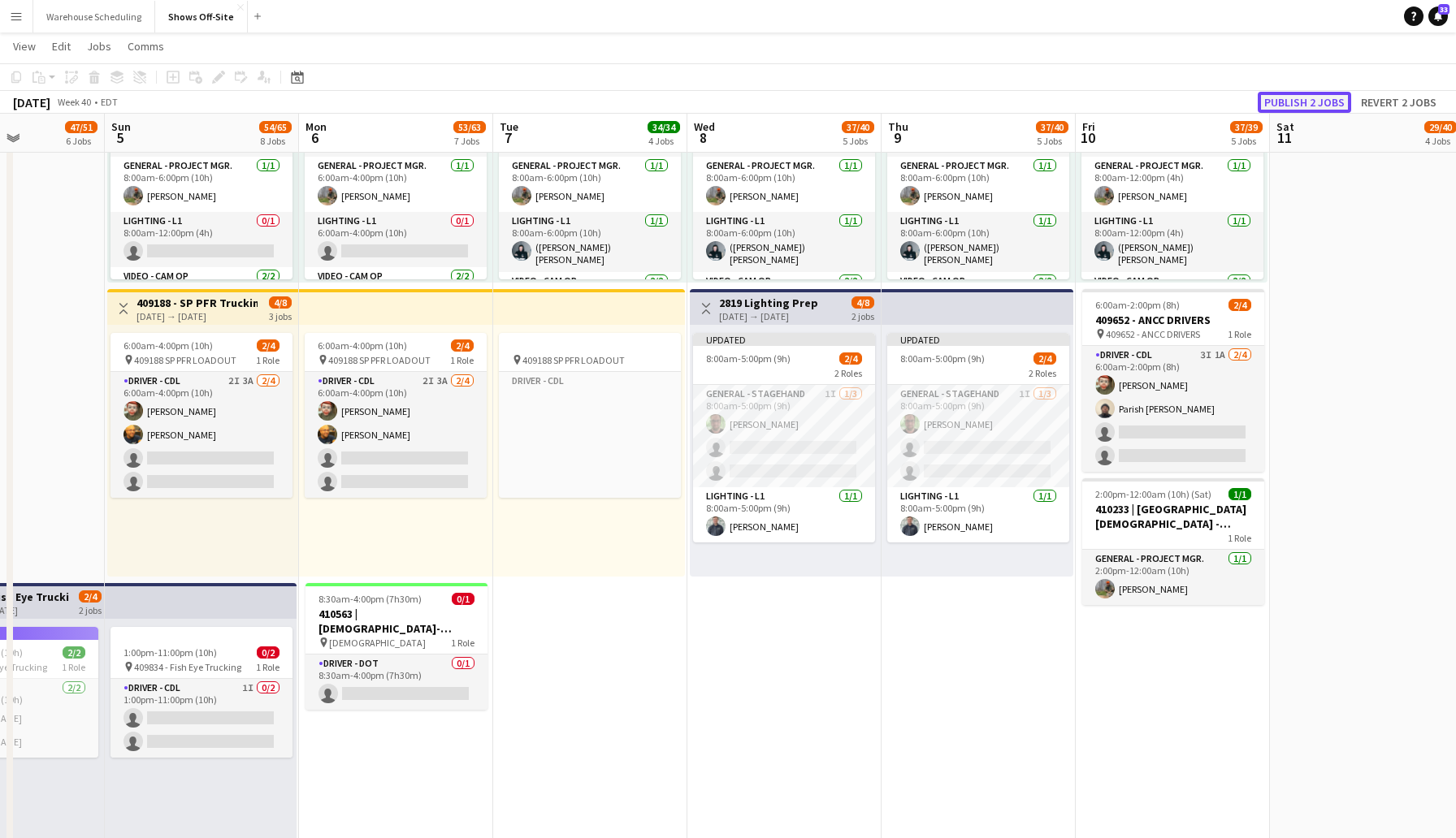
click at [1286, 96] on button "Publish 2 jobs" at bounding box center [1304, 102] width 94 height 21
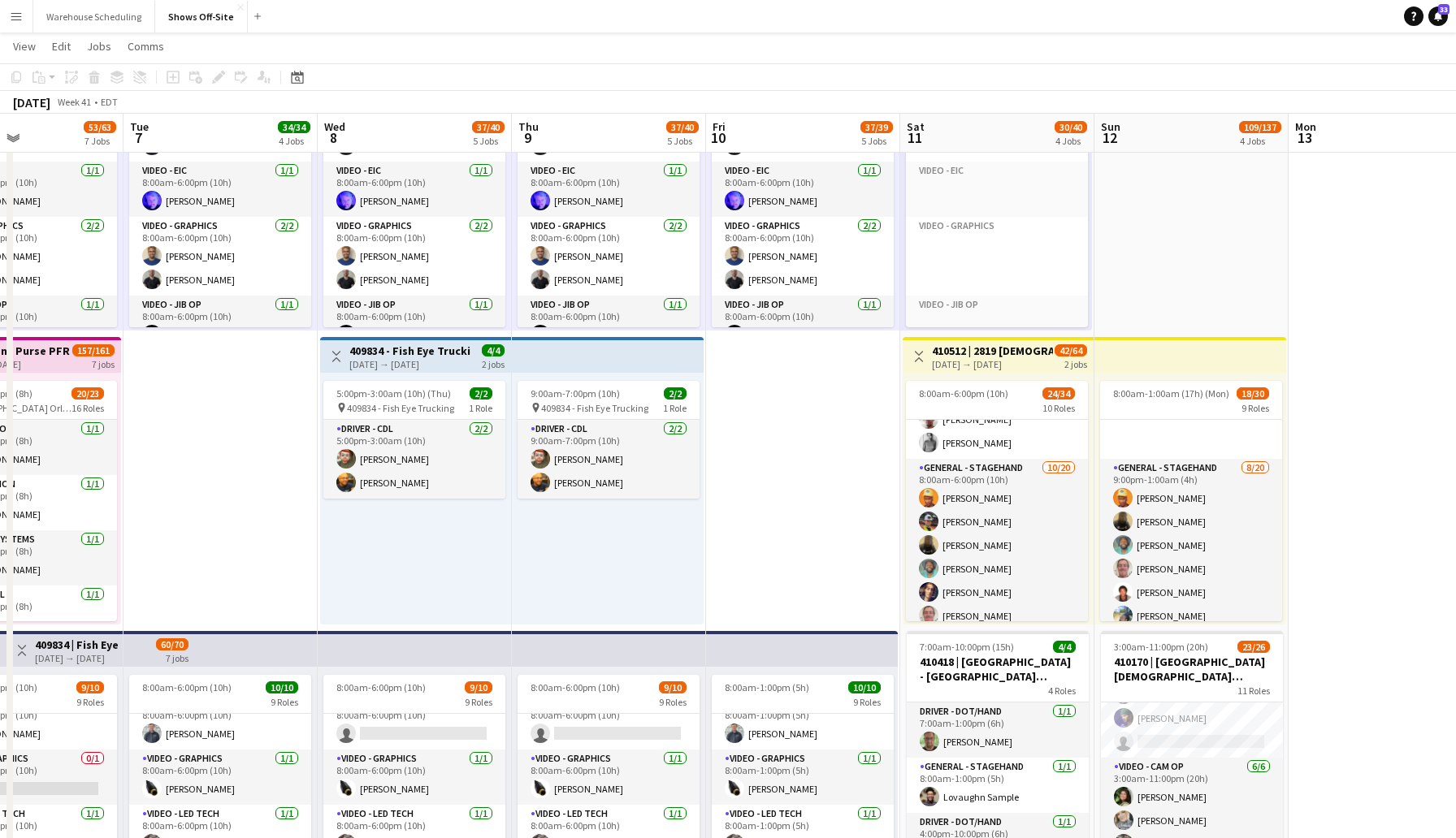
scroll to position [380, 0]
